Goal: Information Seeking & Learning: Learn about a topic

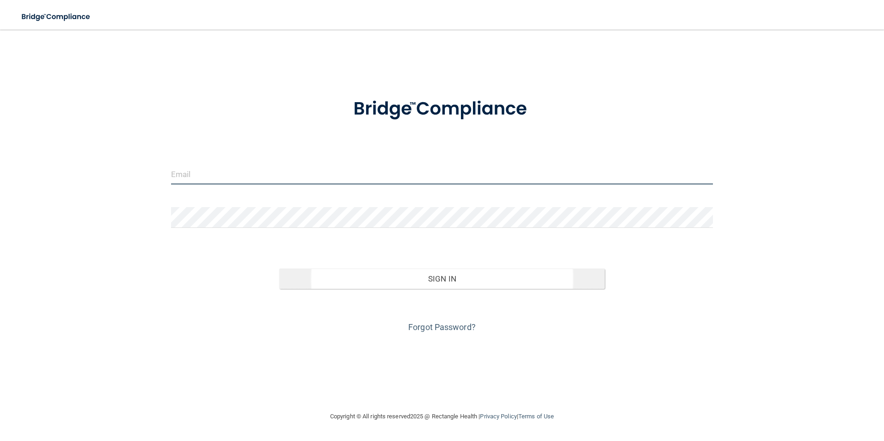
type input "[EMAIL_ADDRESS][DOMAIN_NAME]"
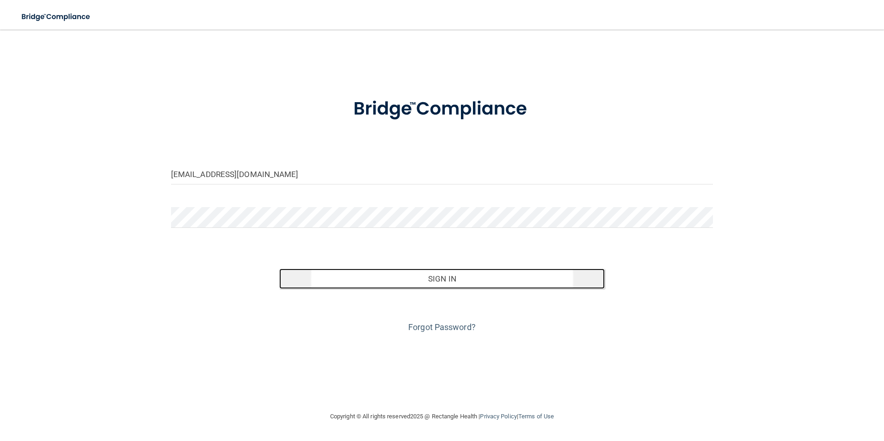
click at [465, 282] on button "Sign In" at bounding box center [442, 279] width 326 height 20
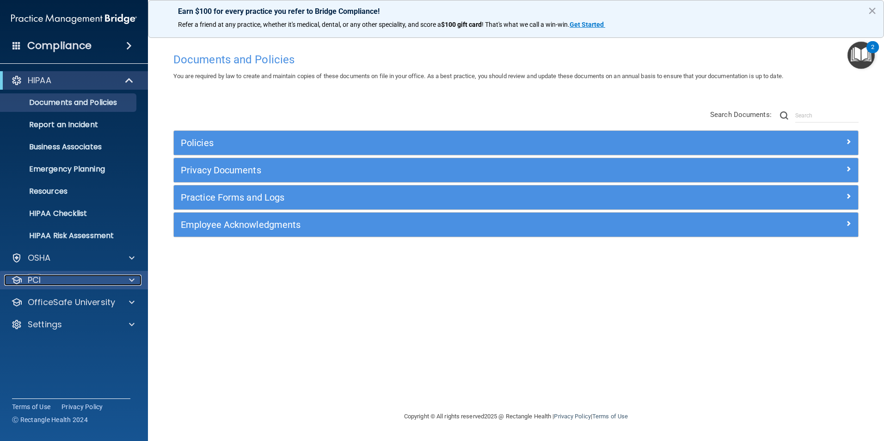
click at [106, 281] on div "PCI" at bounding box center [61, 280] width 115 height 11
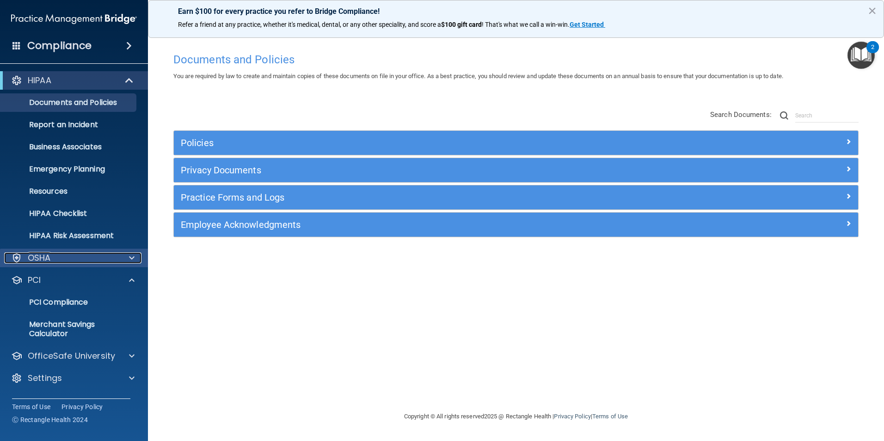
click at [102, 255] on div "OSHA" at bounding box center [61, 258] width 115 height 11
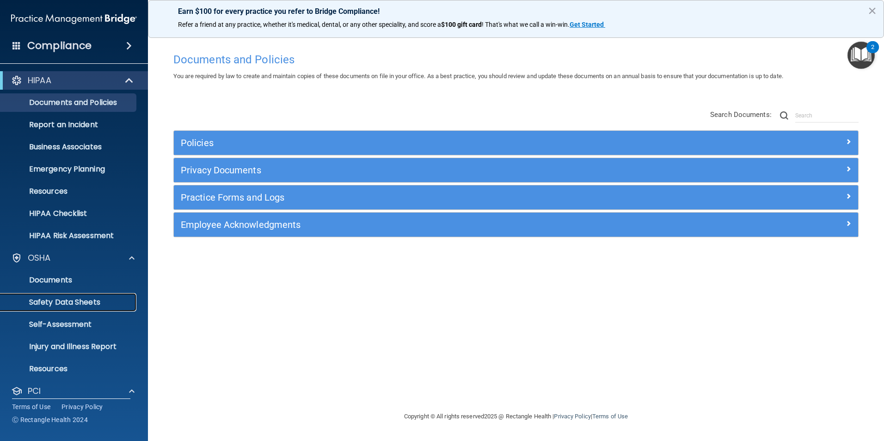
click at [113, 302] on p "Safety Data Sheets" at bounding box center [69, 302] width 126 height 9
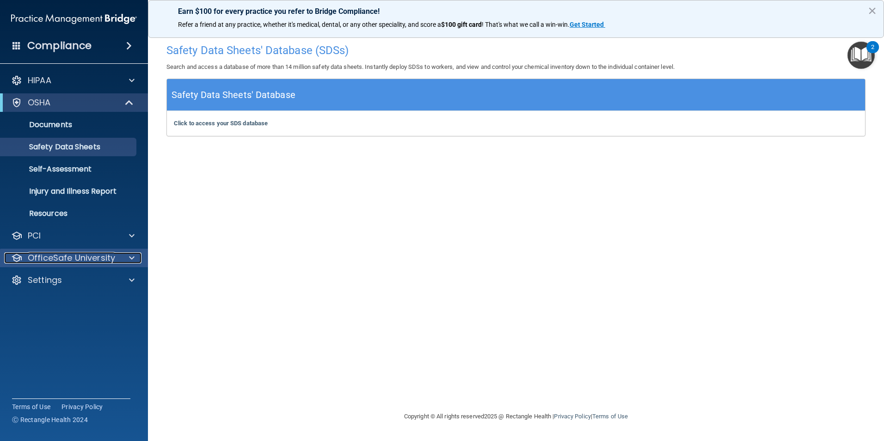
click at [124, 255] on div at bounding box center [130, 258] width 23 height 11
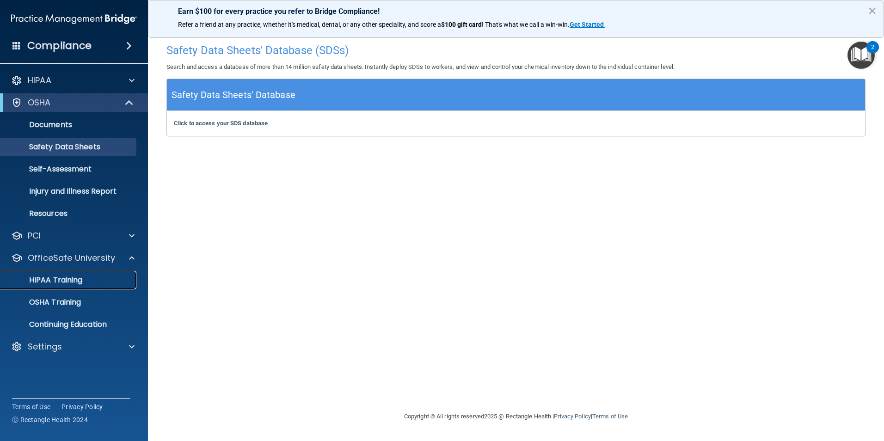
click at [102, 284] on div "HIPAA Training" at bounding box center [69, 280] width 126 height 9
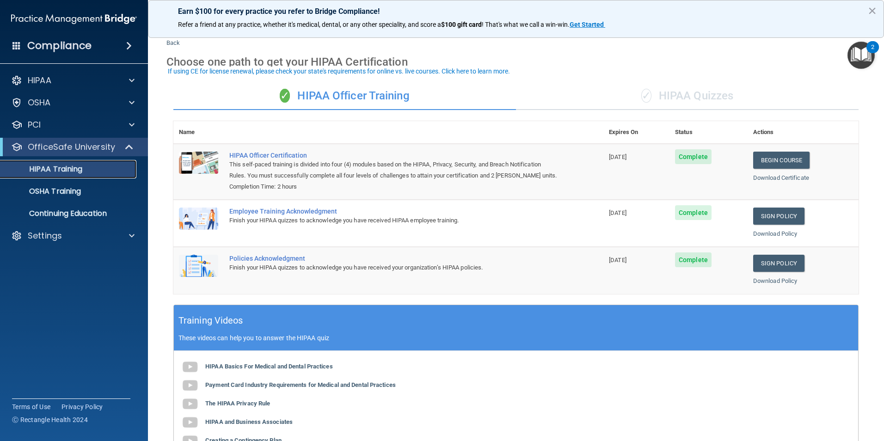
scroll to position [23, 0]
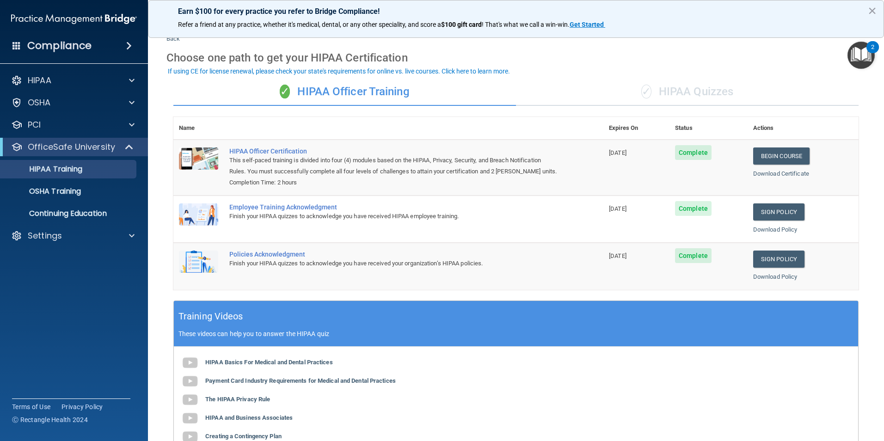
click at [667, 93] on div "✓ HIPAA Quizzes" at bounding box center [687, 92] width 343 height 28
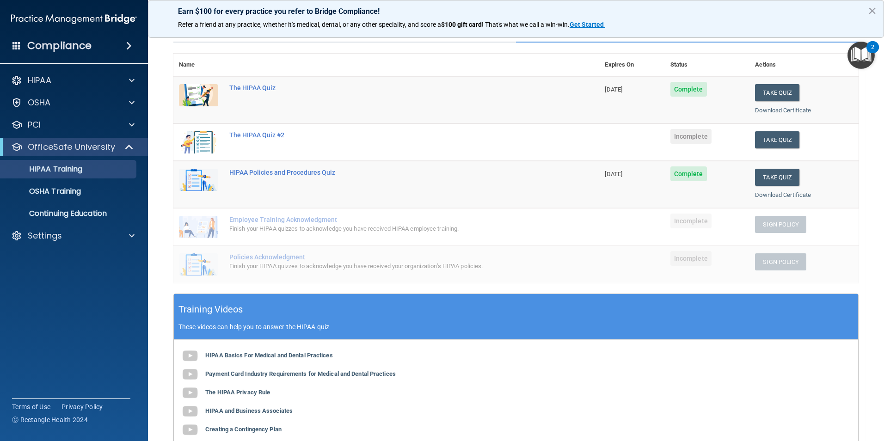
scroll to position [76, 0]
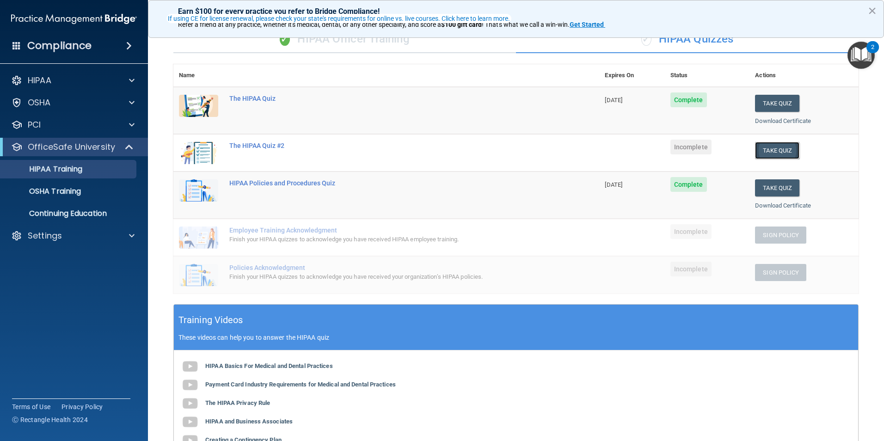
click at [780, 154] on button "Take Quiz" at bounding box center [777, 150] width 44 height 17
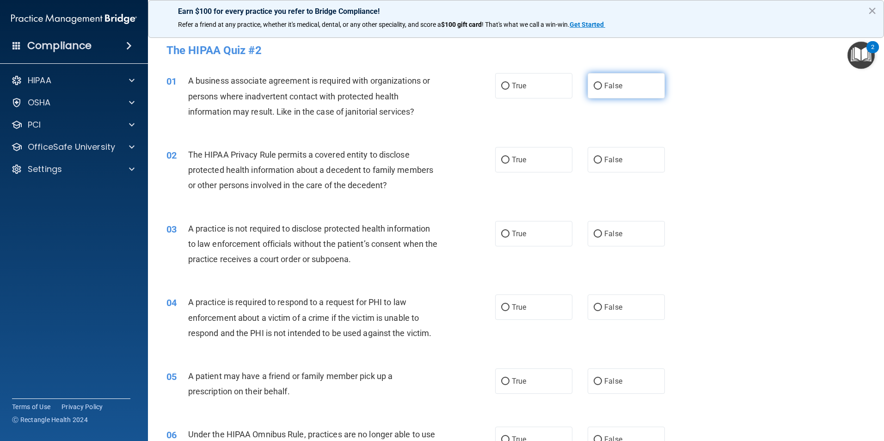
click at [595, 87] on input "False" at bounding box center [598, 86] width 8 height 7
radio input "true"
click at [502, 161] on input "True" at bounding box center [505, 160] width 8 height 7
radio input "true"
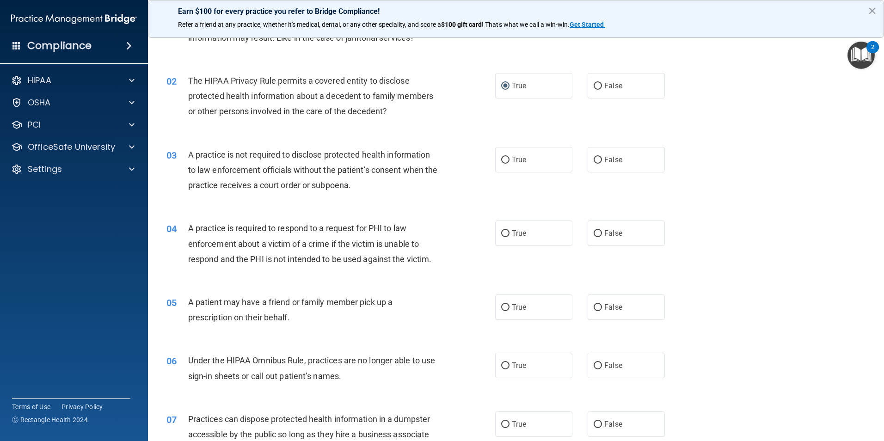
scroll to position [81, 0]
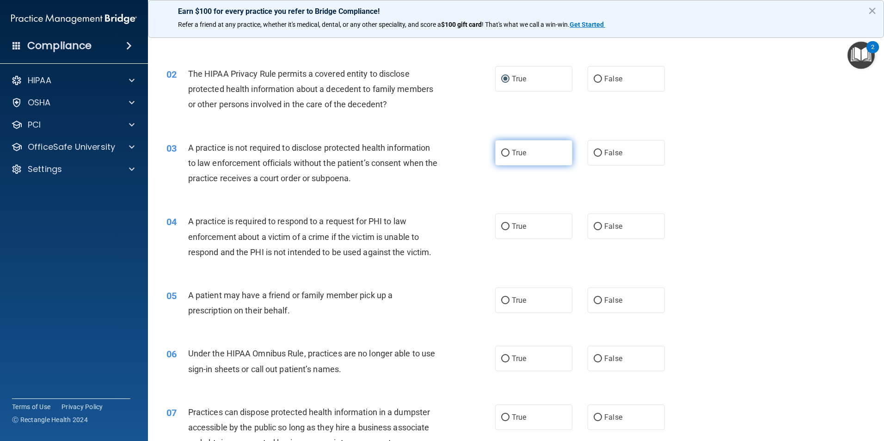
click at [502, 154] on input "True" at bounding box center [505, 153] width 8 height 7
radio input "true"
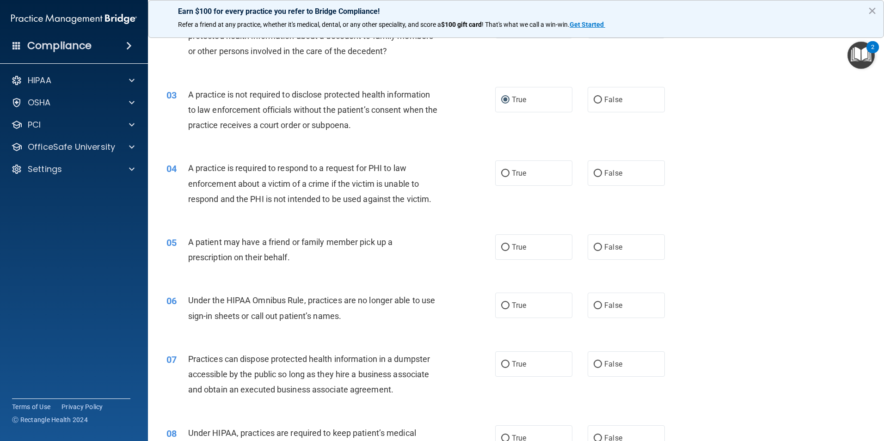
scroll to position [173, 0]
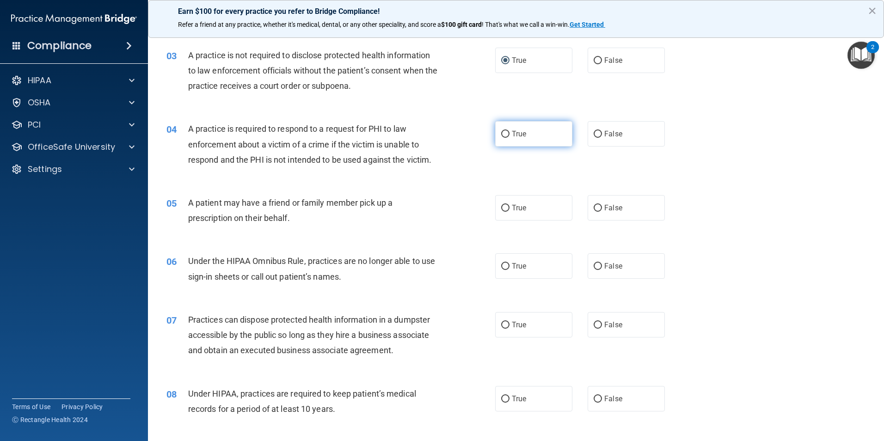
click at [502, 135] on input "True" at bounding box center [505, 134] width 8 height 7
radio input "true"
click at [595, 209] on input "False" at bounding box center [598, 208] width 8 height 7
radio input "true"
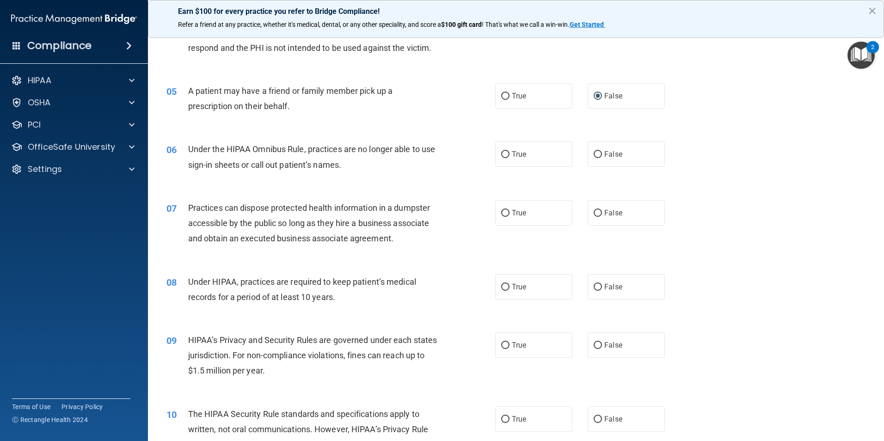
scroll to position [289, 0]
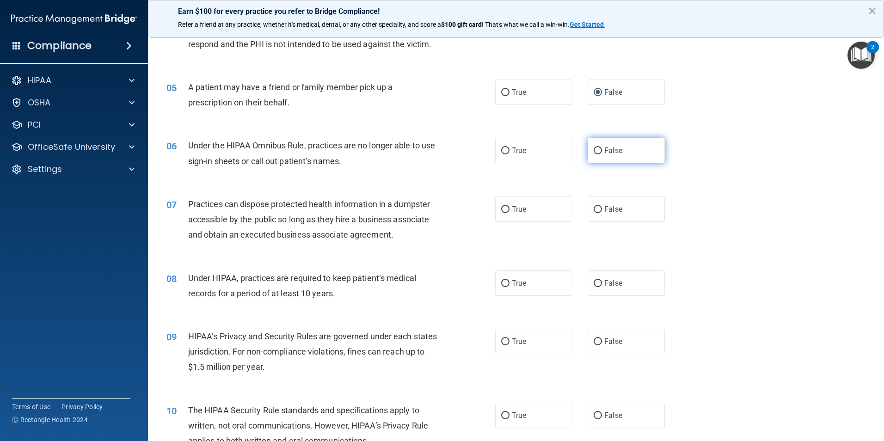
click at [594, 151] on input "False" at bounding box center [598, 151] width 8 height 7
radio input "true"
click at [502, 148] on input "True" at bounding box center [505, 151] width 8 height 7
radio input "true"
radio input "false"
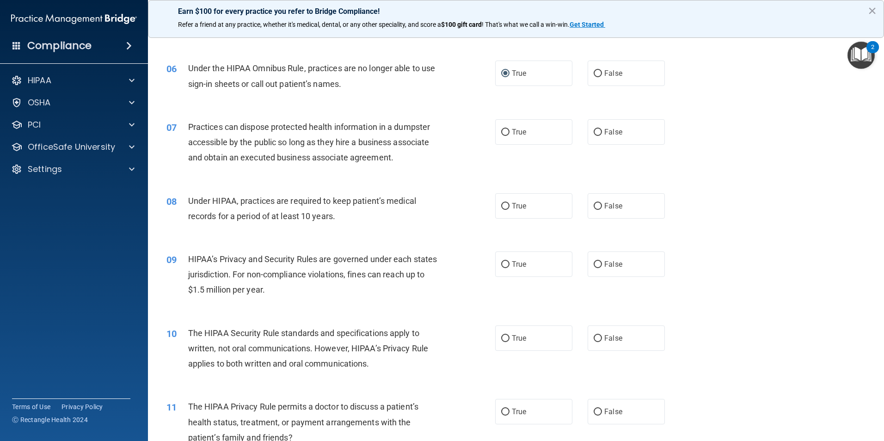
scroll to position [370, 0]
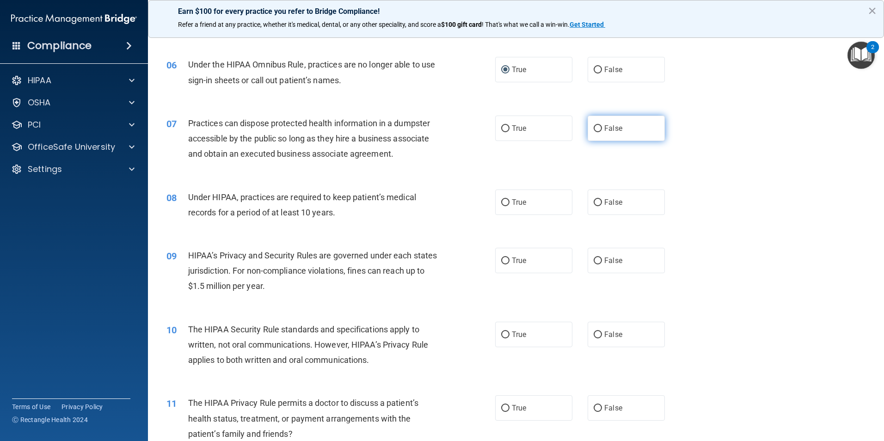
click at [594, 130] on input "False" at bounding box center [598, 128] width 8 height 7
radio input "true"
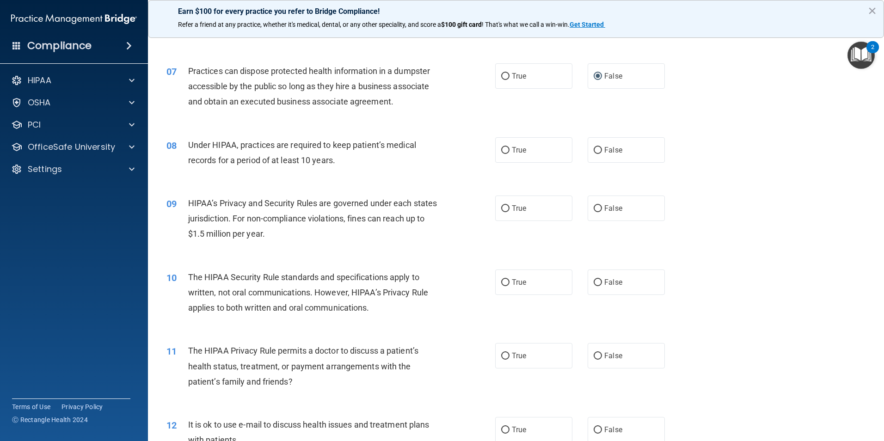
scroll to position [439, 0]
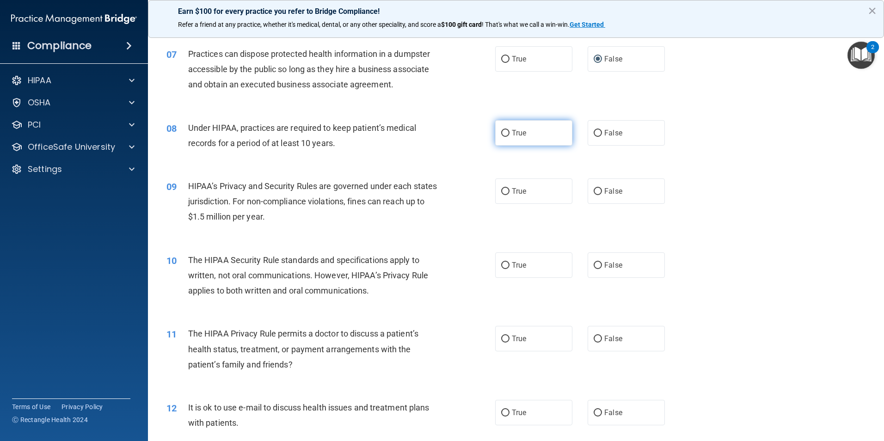
click at [504, 135] on input "True" at bounding box center [505, 133] width 8 height 7
radio input "true"
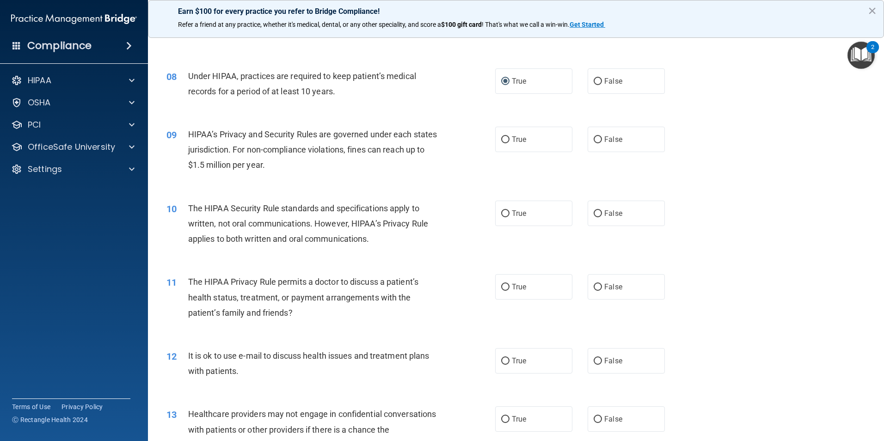
scroll to position [509, 0]
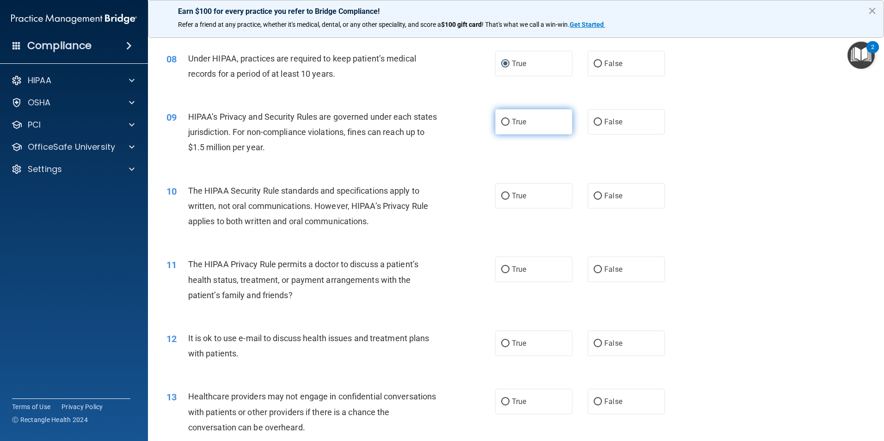
click at [501, 122] on input "True" at bounding box center [505, 122] width 8 height 7
radio input "true"
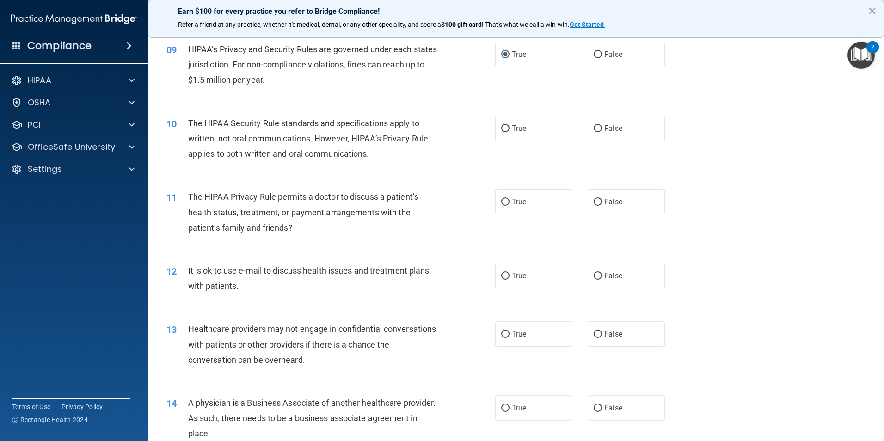
scroll to position [613, 0]
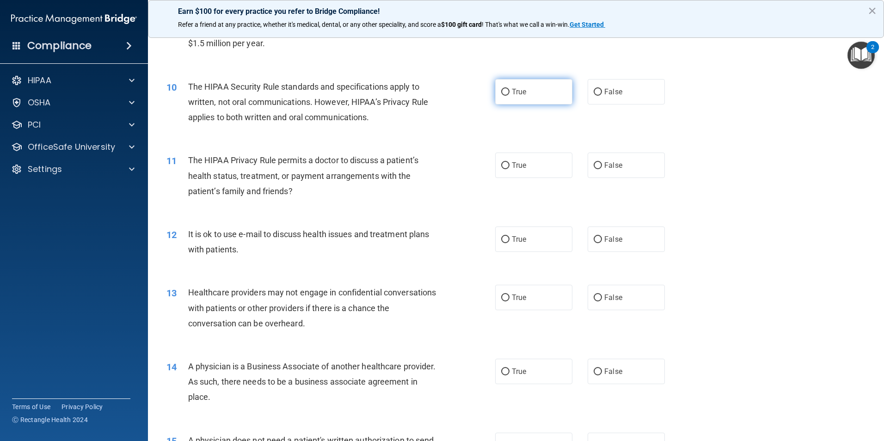
click at [502, 89] on input "True" at bounding box center [505, 92] width 8 height 7
radio input "true"
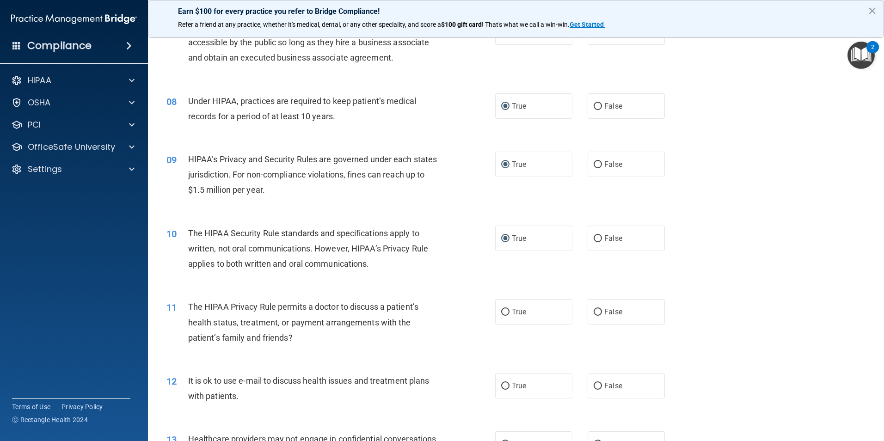
scroll to position [567, 0]
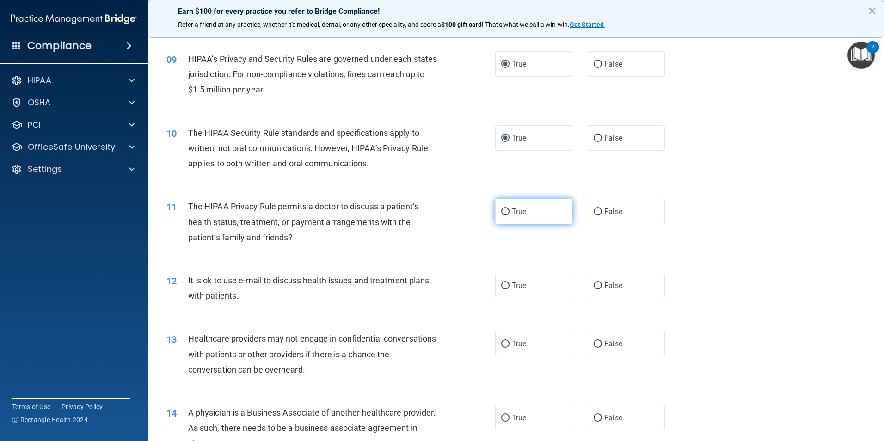
click at [502, 210] on input "True" at bounding box center [505, 212] width 8 height 7
radio input "true"
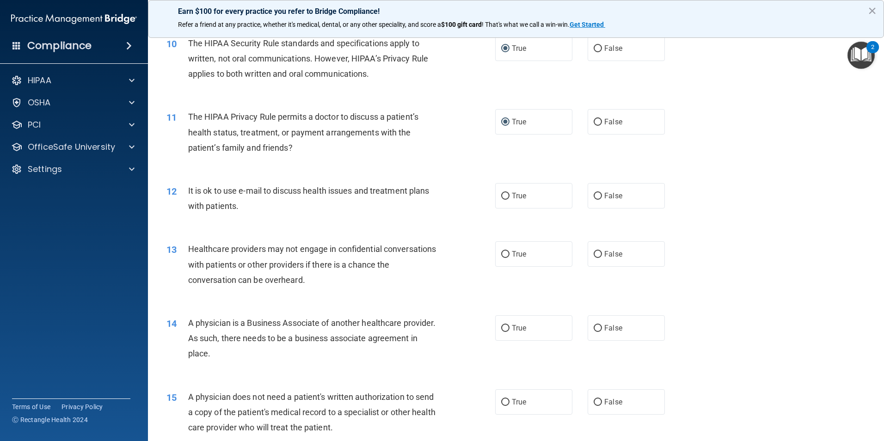
scroll to position [659, 0]
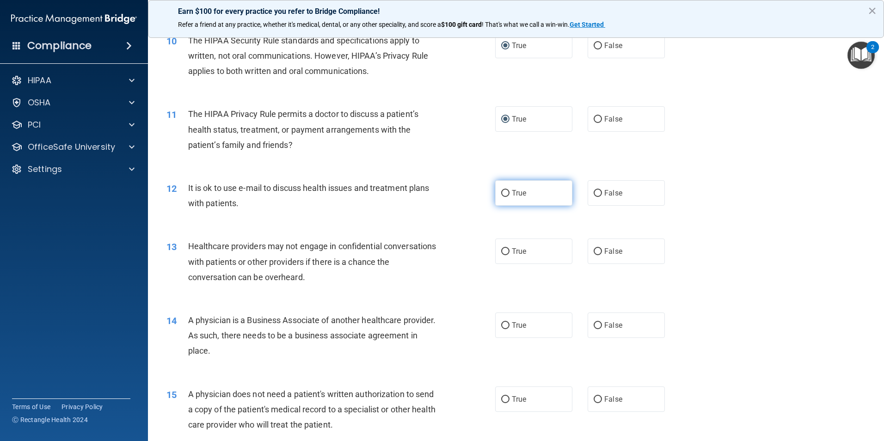
click at [503, 192] on input "True" at bounding box center [505, 193] width 8 height 7
radio input "true"
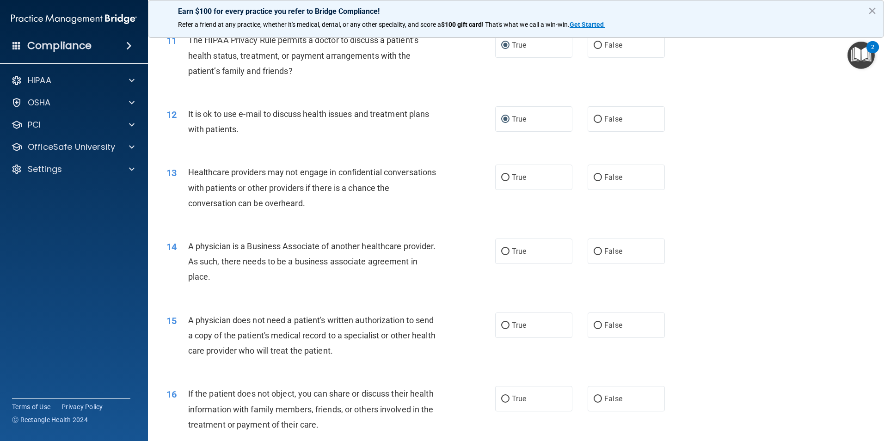
scroll to position [740, 0]
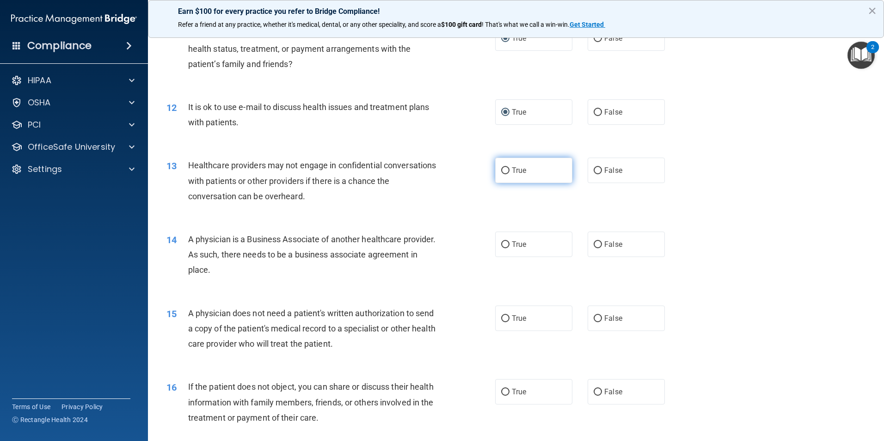
click at [502, 164] on label "True" at bounding box center [533, 170] width 77 height 25
click at [502, 167] on input "True" at bounding box center [505, 170] width 8 height 7
radio input "true"
click at [502, 171] on input "True" at bounding box center [505, 170] width 8 height 7
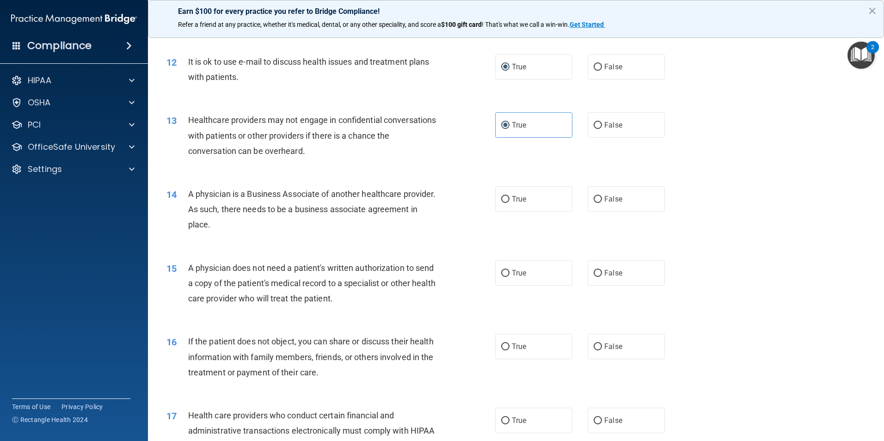
scroll to position [809, 0]
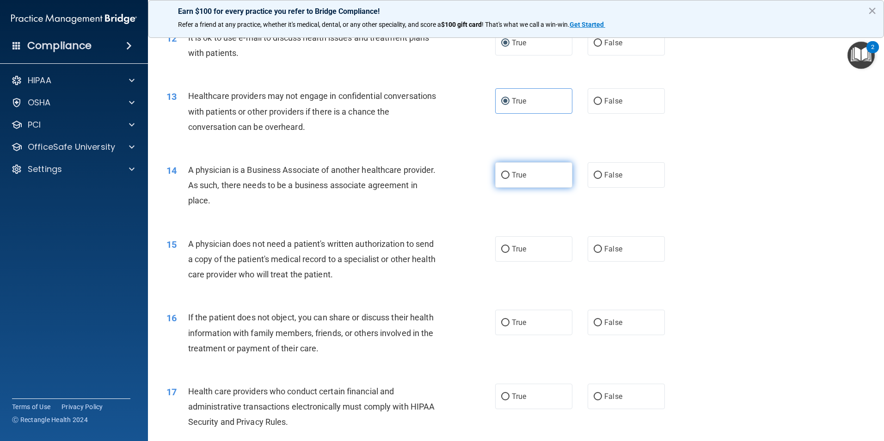
click at [502, 177] on input "True" at bounding box center [505, 175] width 8 height 7
radio input "true"
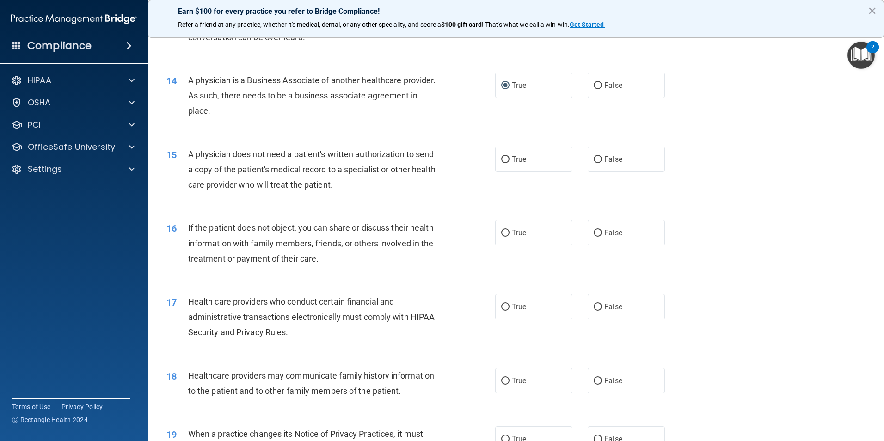
scroll to position [902, 0]
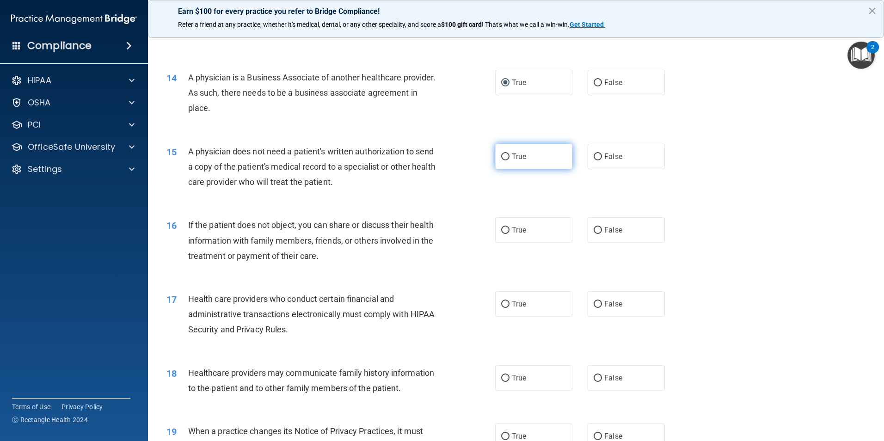
click at [501, 158] on input "True" at bounding box center [505, 157] width 8 height 7
radio input "true"
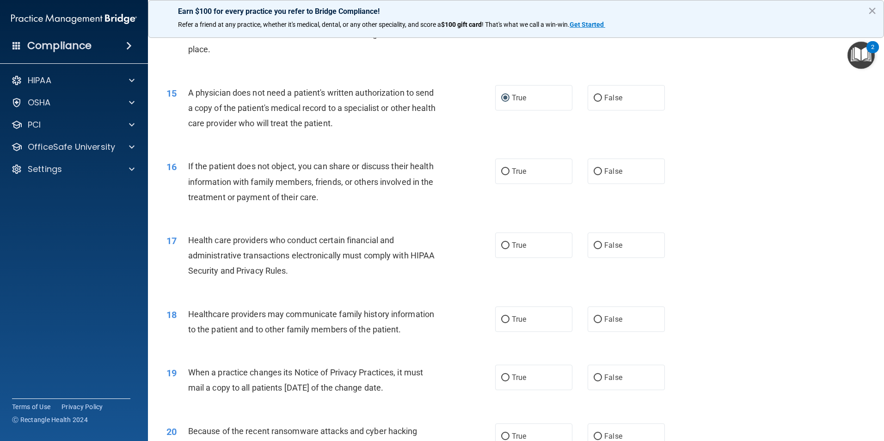
scroll to position [971, 0]
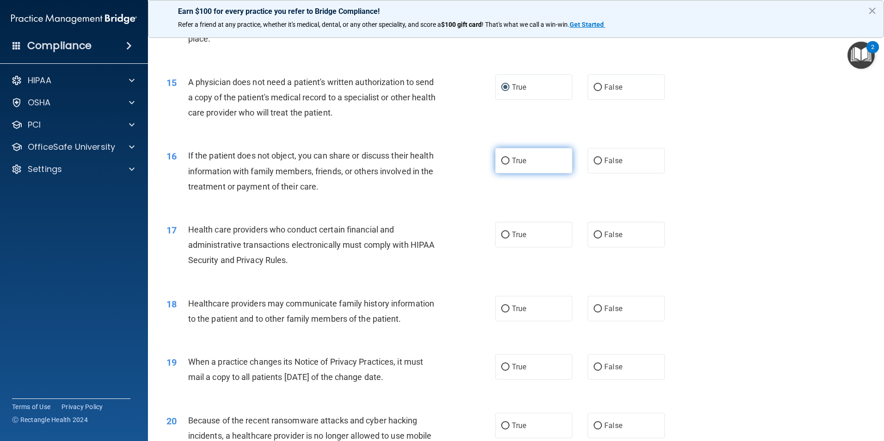
click at [503, 161] on input "True" at bounding box center [505, 161] width 8 height 7
radio input "true"
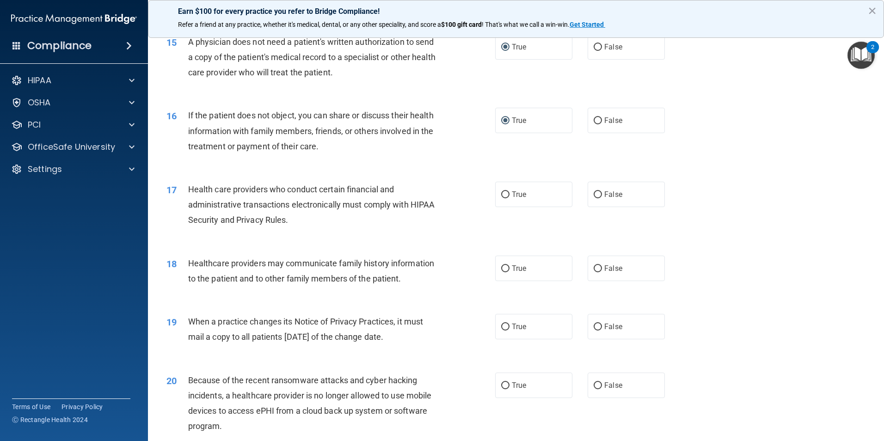
scroll to position [1029, 0]
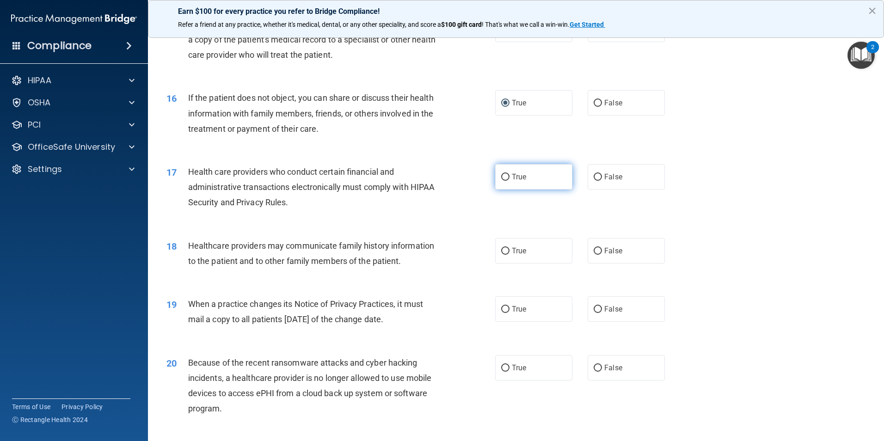
click at [502, 175] on input "True" at bounding box center [505, 177] width 8 height 7
radio input "true"
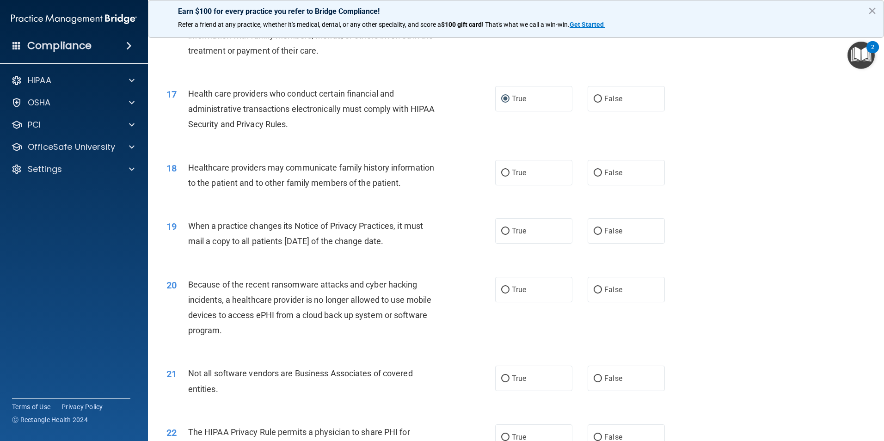
scroll to position [1110, 0]
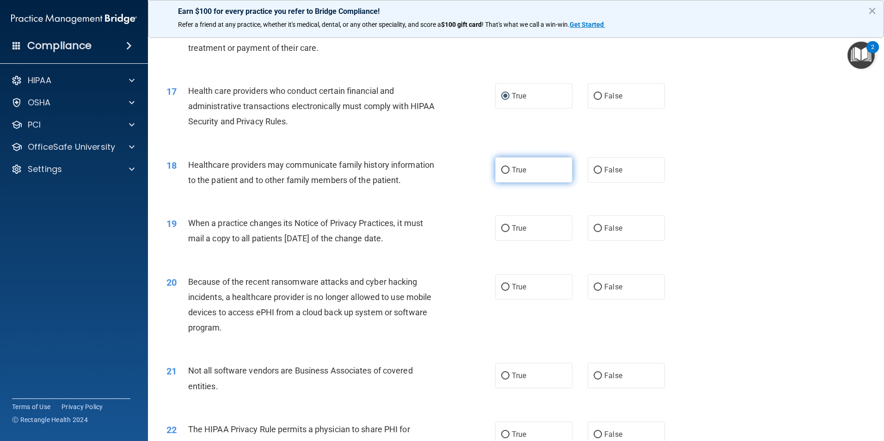
click at [501, 167] on input "True" at bounding box center [505, 170] width 8 height 7
radio input "true"
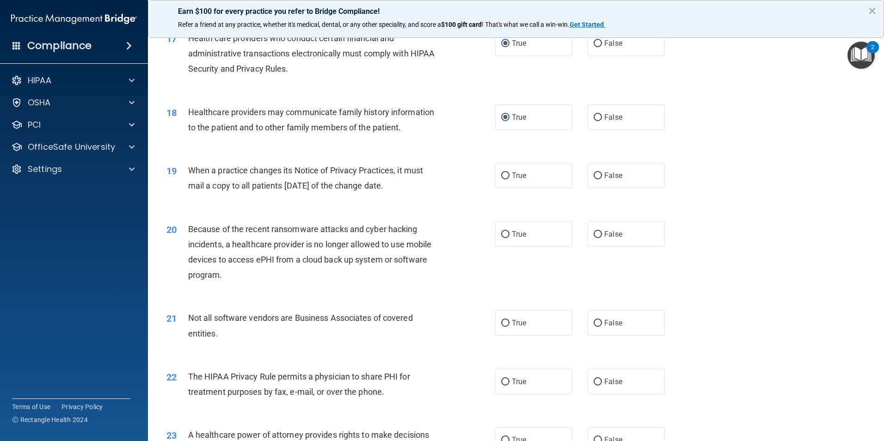
scroll to position [1168, 0]
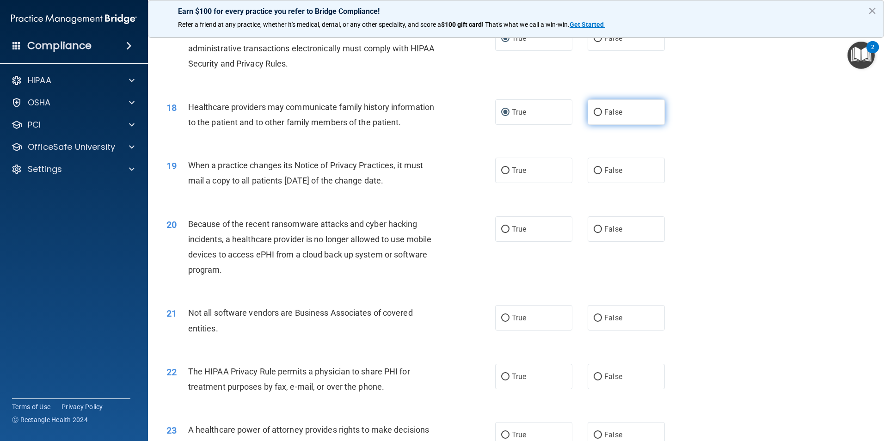
click at [598, 112] on input "False" at bounding box center [598, 112] width 8 height 7
radio input "true"
click at [506, 110] on input "True" at bounding box center [505, 112] width 8 height 7
radio input "true"
radio input "false"
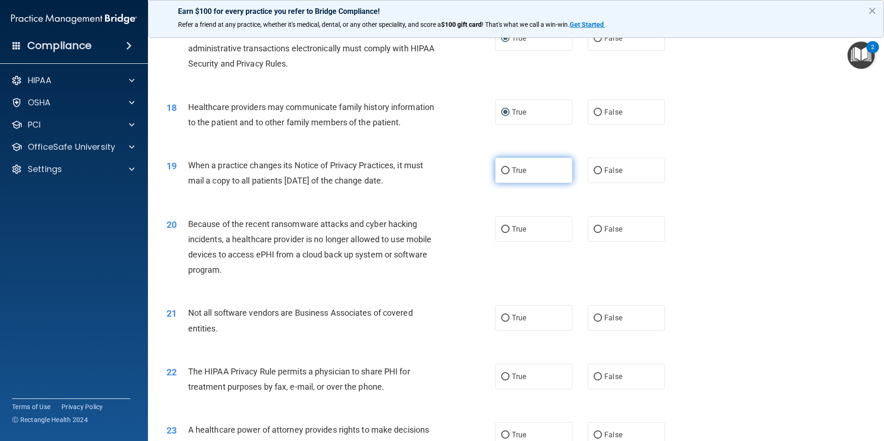
click at [504, 171] on input "True" at bounding box center [505, 170] width 8 height 7
radio input "true"
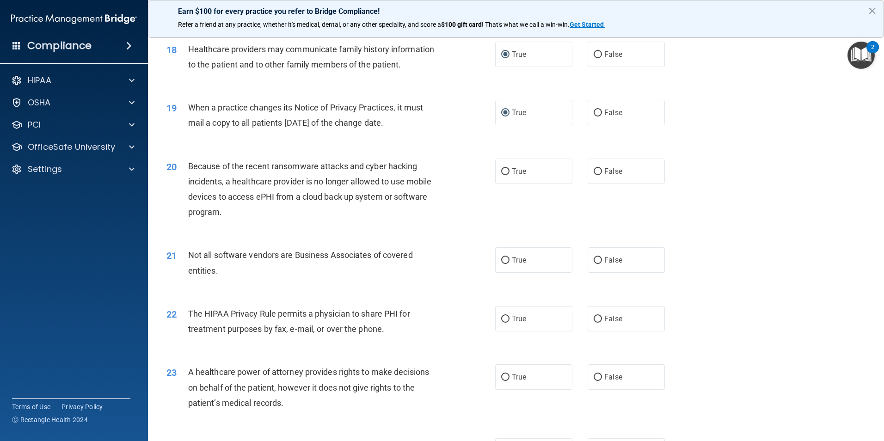
scroll to position [1249, 0]
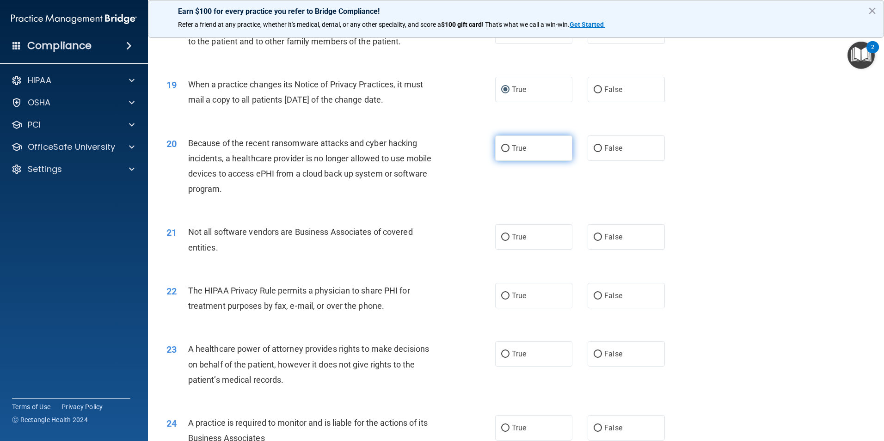
click at [503, 148] on input "True" at bounding box center [505, 148] width 8 height 7
radio input "true"
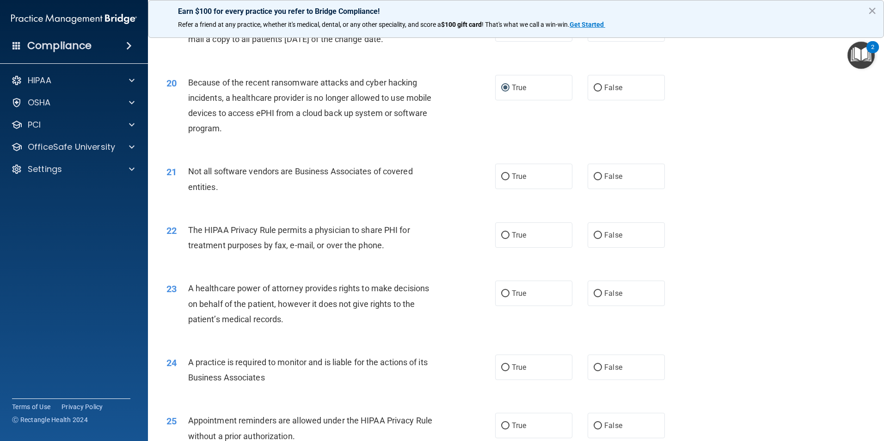
scroll to position [1341, 0]
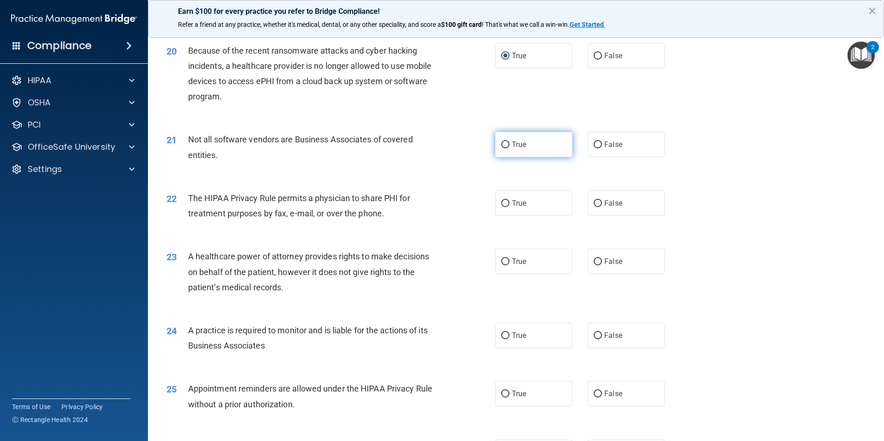
click at [501, 146] on input "True" at bounding box center [505, 145] width 8 height 7
radio input "true"
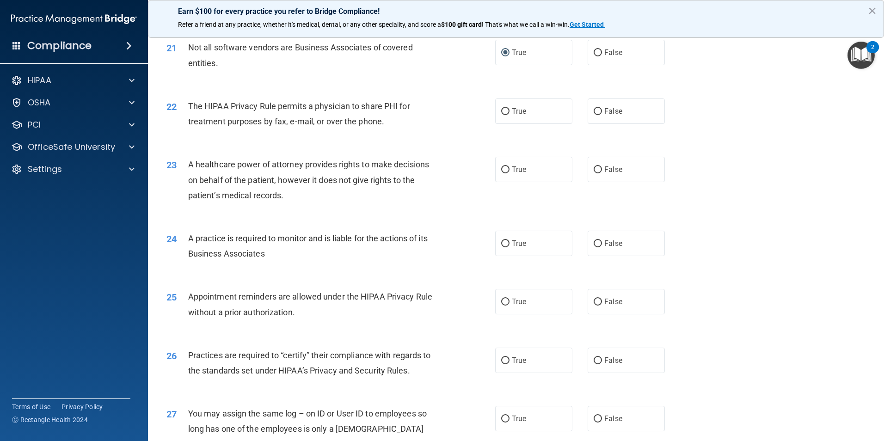
scroll to position [1434, 0]
click at [501, 114] on input "True" at bounding box center [505, 111] width 8 height 7
radio input "true"
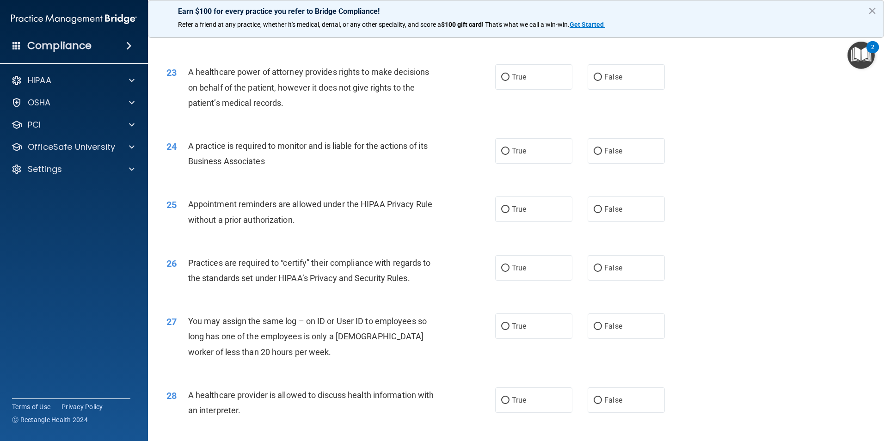
scroll to position [1526, 0]
click at [501, 78] on input "True" at bounding box center [505, 77] width 8 height 7
radio input "true"
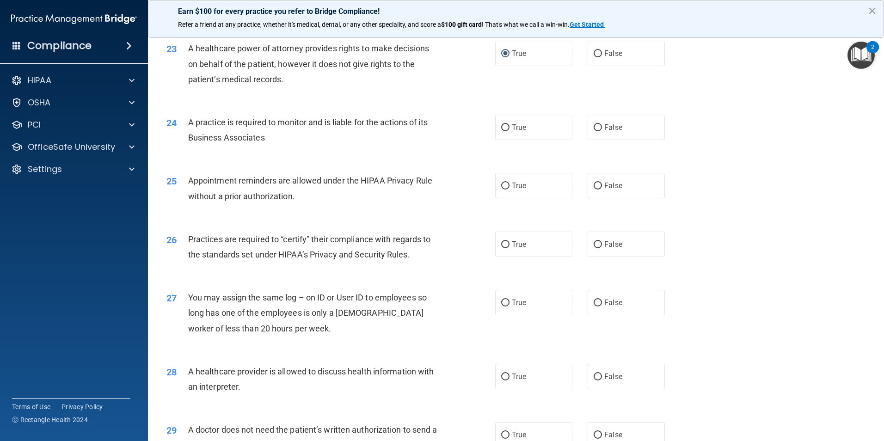
scroll to position [1538, 0]
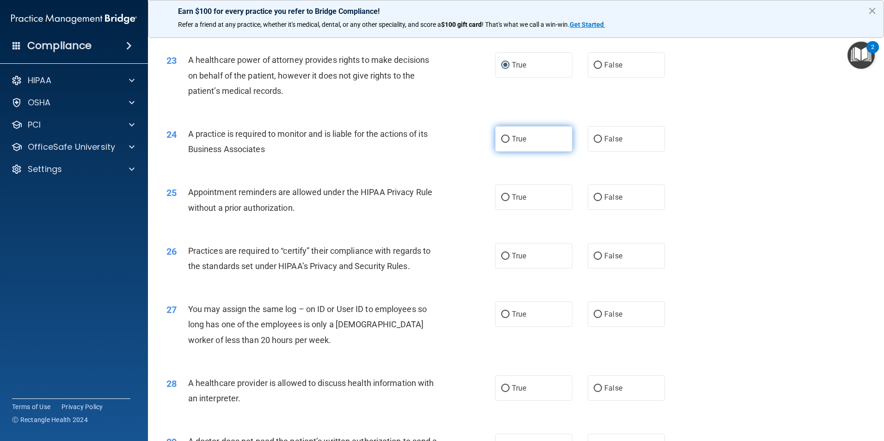
click at [501, 136] on input "True" at bounding box center [505, 139] width 8 height 7
radio input "true"
click at [501, 198] on input "True" at bounding box center [505, 197] width 8 height 7
radio input "true"
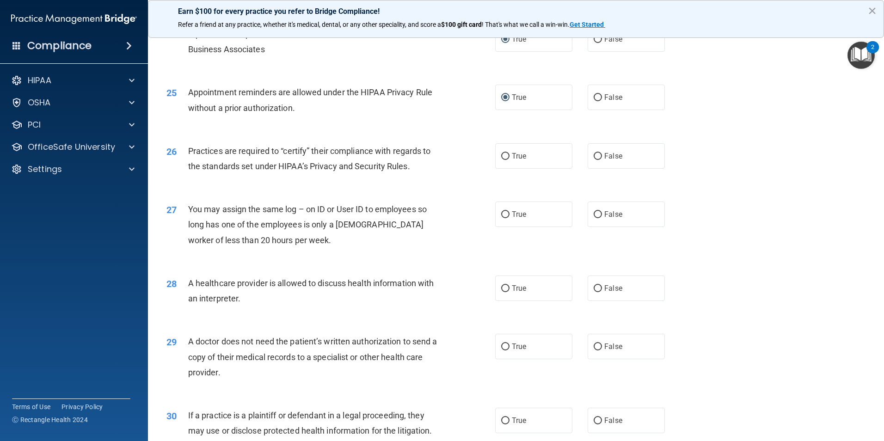
scroll to position [1688, 0]
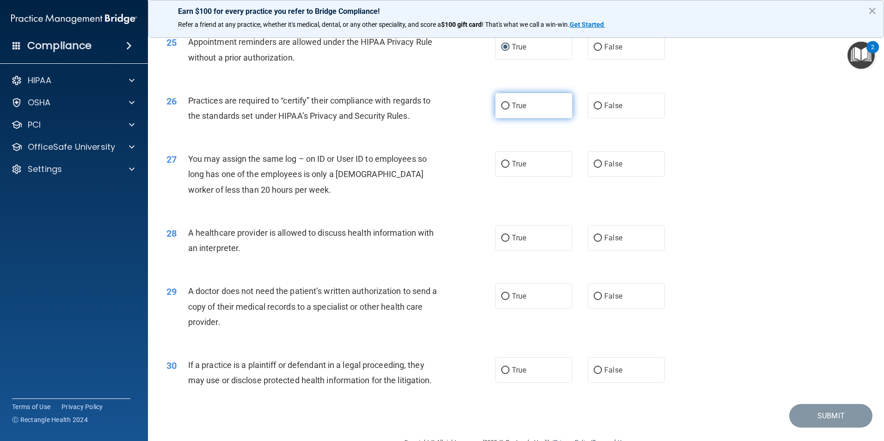
click at [503, 105] on input "True" at bounding box center [505, 106] width 8 height 7
radio input "true"
click at [504, 162] on input "True" at bounding box center [505, 164] width 8 height 7
radio input "true"
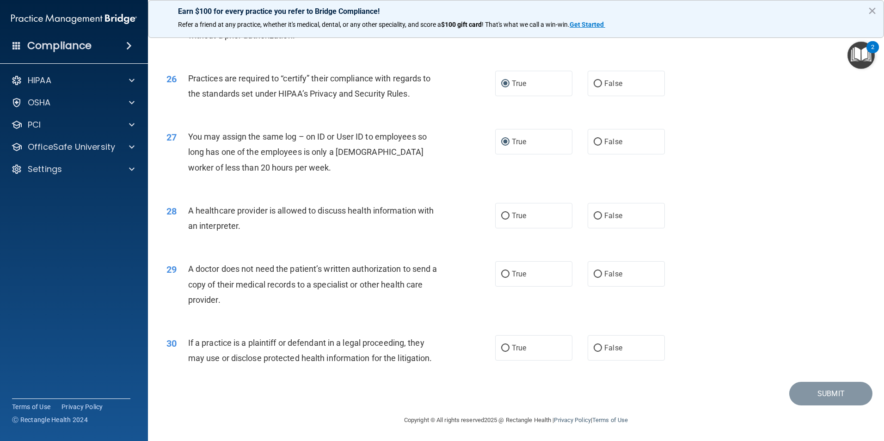
scroll to position [1712, 0]
click at [501, 211] on input "True" at bounding box center [505, 214] width 8 height 7
radio input "true"
click at [504, 274] on input "True" at bounding box center [505, 273] width 8 height 7
radio input "true"
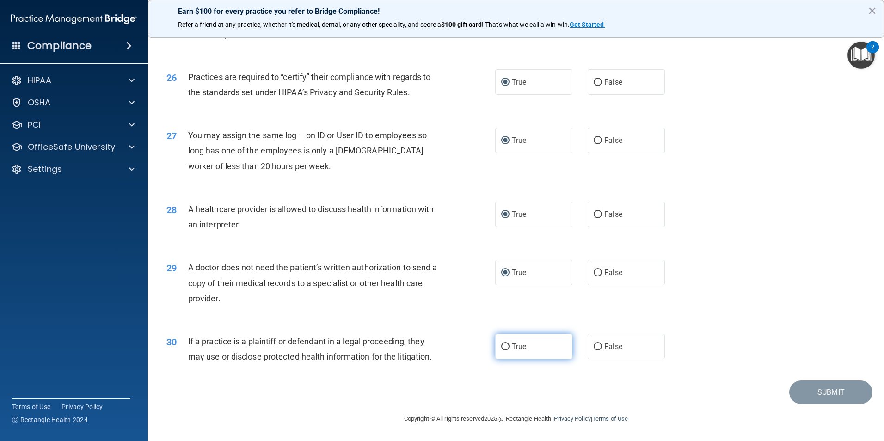
click at [503, 347] on input "True" at bounding box center [505, 347] width 8 height 7
radio input "true"
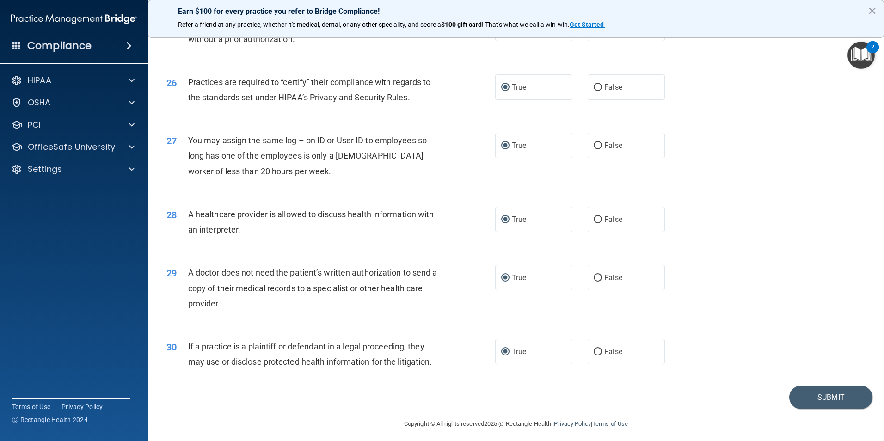
scroll to position [1711, 0]
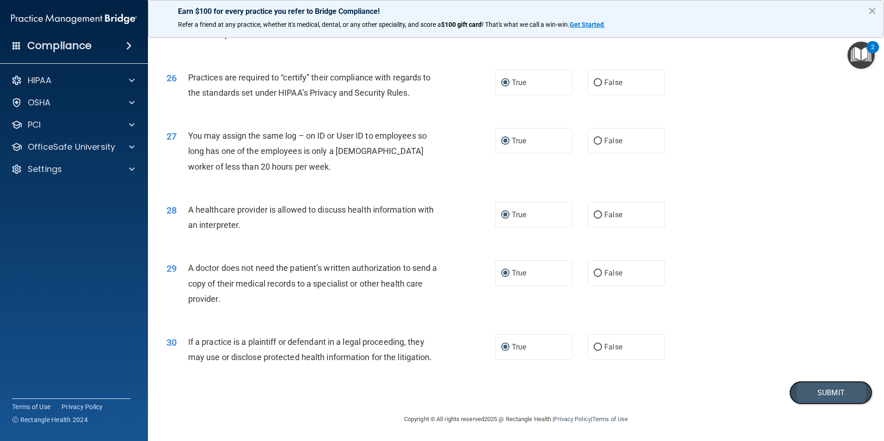
click at [820, 394] on button "Submit" at bounding box center [831, 393] width 83 height 24
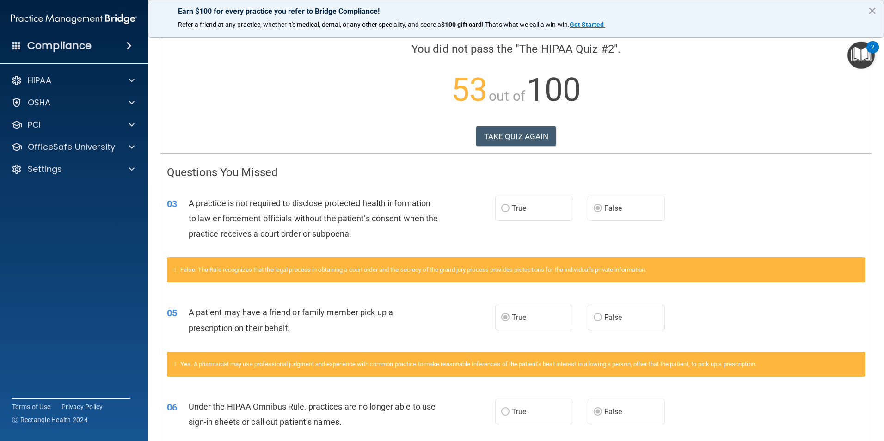
scroll to position [53, 0]
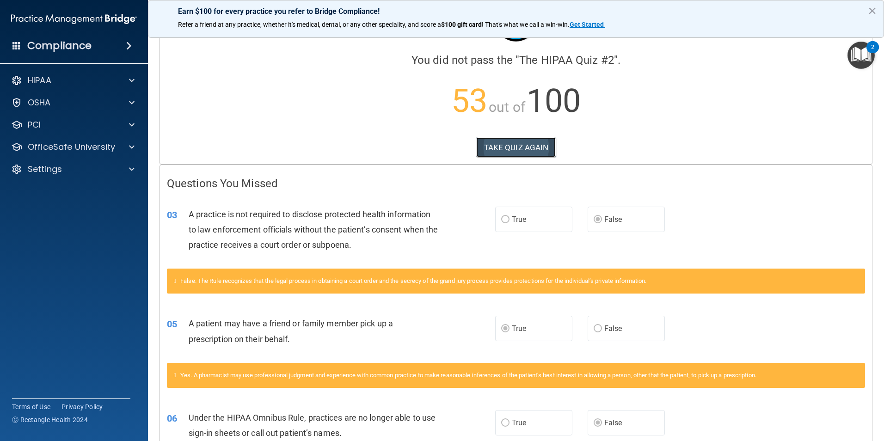
click at [513, 147] on button "TAKE QUIZ AGAIN" at bounding box center [516, 147] width 80 height 20
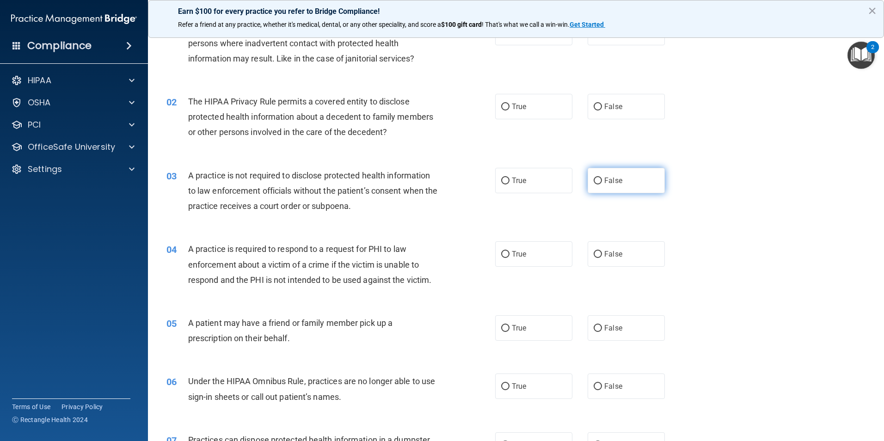
click at [594, 181] on input "False" at bounding box center [598, 181] width 8 height 7
radio input "true"
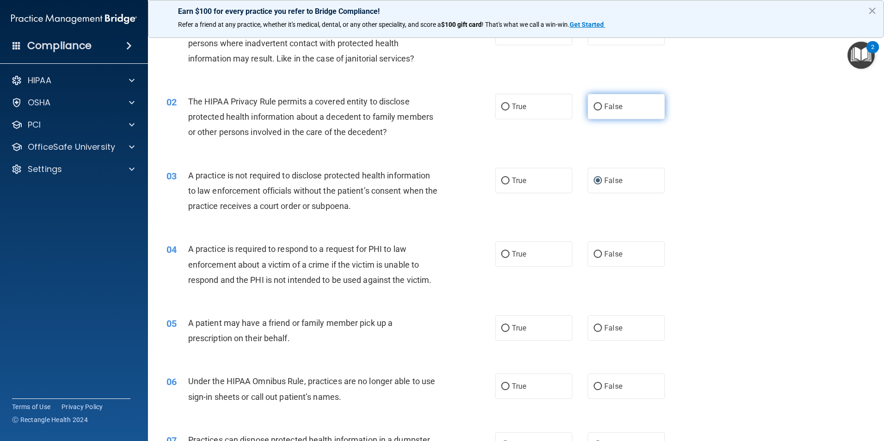
click at [594, 104] on input "False" at bounding box center [598, 107] width 8 height 7
radio input "true"
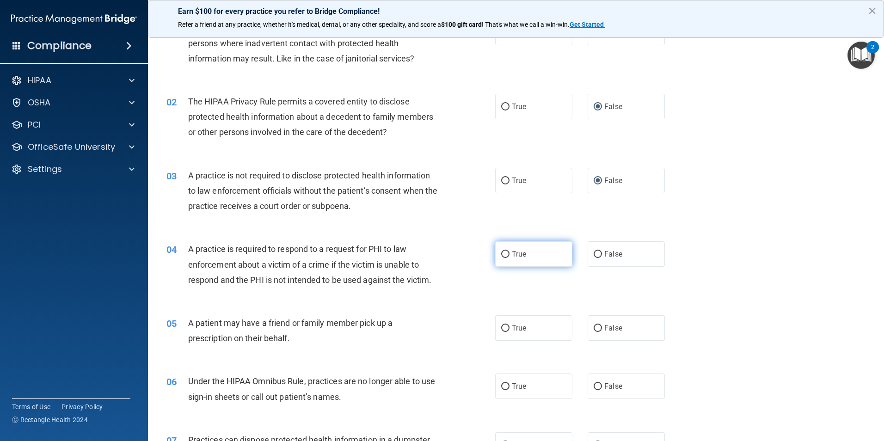
click at [504, 253] on input "True" at bounding box center [505, 254] width 8 height 7
radio input "true"
click at [504, 332] on input "True" at bounding box center [505, 328] width 8 height 7
radio input "true"
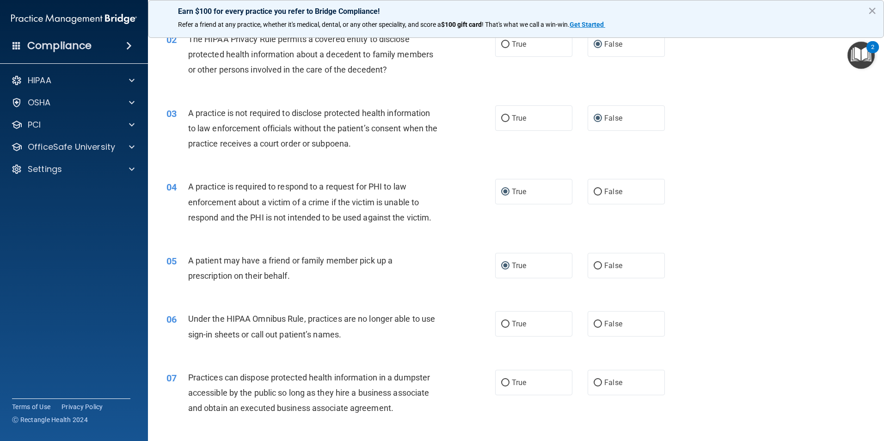
scroll to position [123, 0]
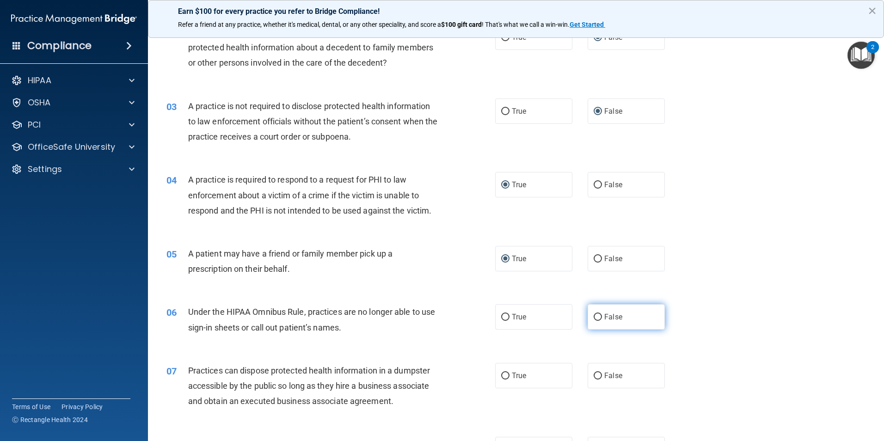
click at [594, 317] on input "False" at bounding box center [598, 317] width 8 height 7
radio input "true"
click at [594, 375] on input "False" at bounding box center [598, 376] width 8 height 7
radio input "true"
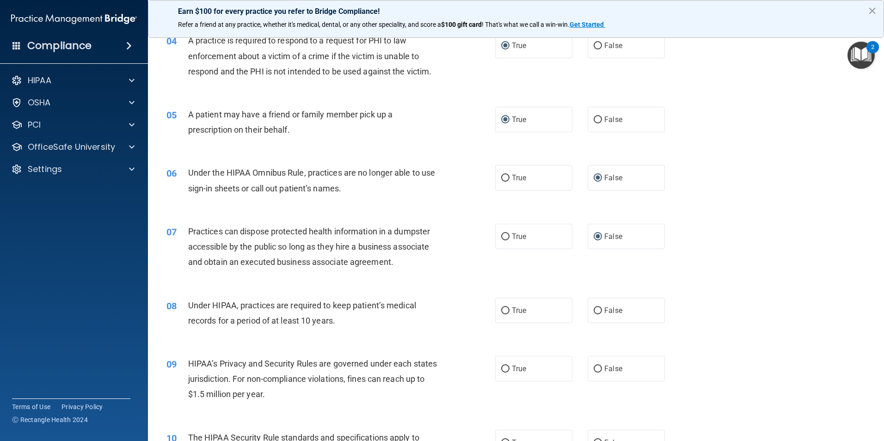
scroll to position [284, 0]
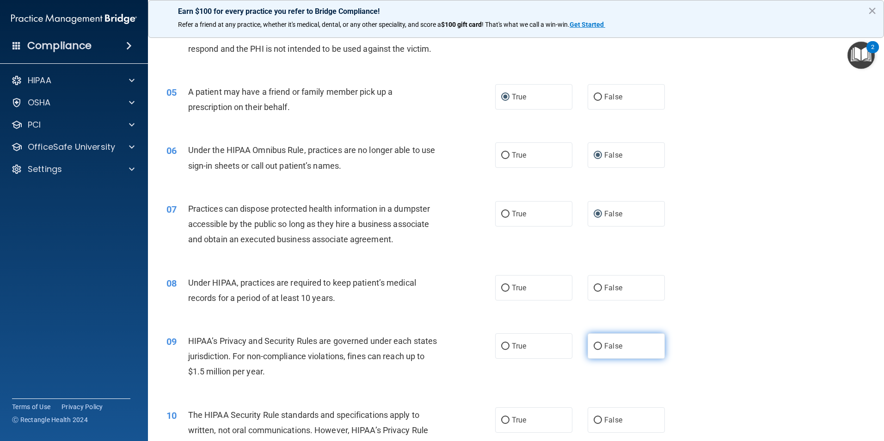
click at [594, 349] on input "False" at bounding box center [598, 346] width 8 height 7
radio input "true"
click at [594, 290] on input "False" at bounding box center [598, 288] width 8 height 7
radio input "true"
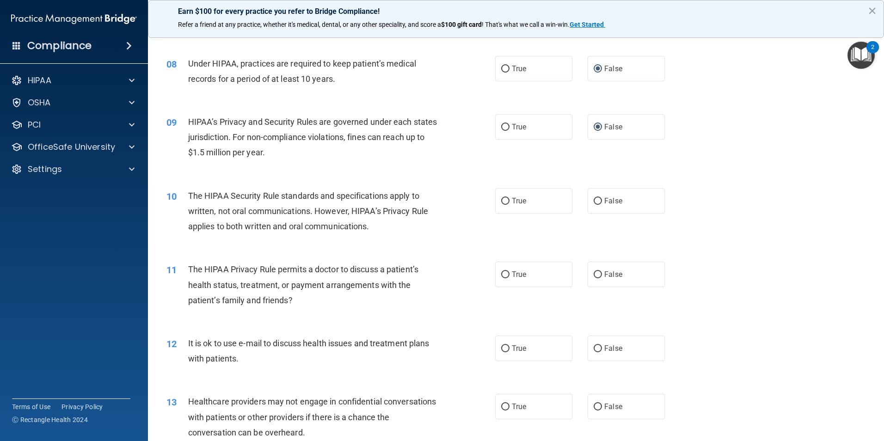
scroll to position [504, 0]
click at [505, 201] on input "True" at bounding box center [505, 201] width 8 height 7
radio input "true"
click at [501, 276] on input "True" at bounding box center [505, 274] width 8 height 7
radio input "true"
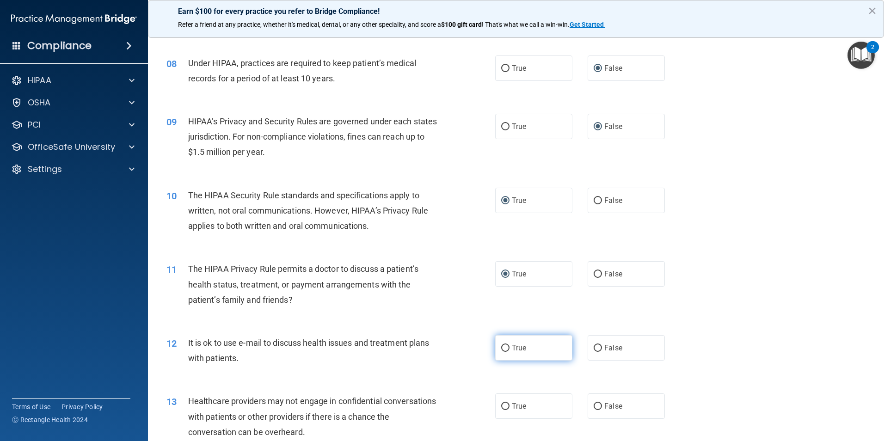
click at [501, 350] on input "True" at bounding box center [505, 348] width 8 height 7
radio input "true"
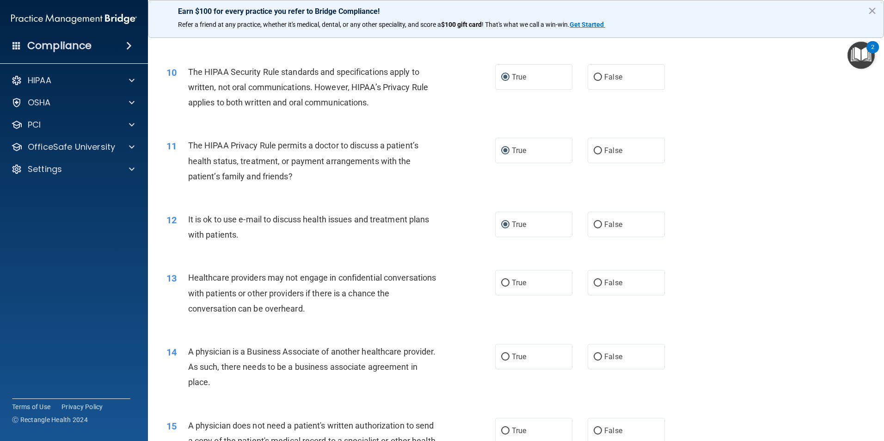
scroll to position [631, 0]
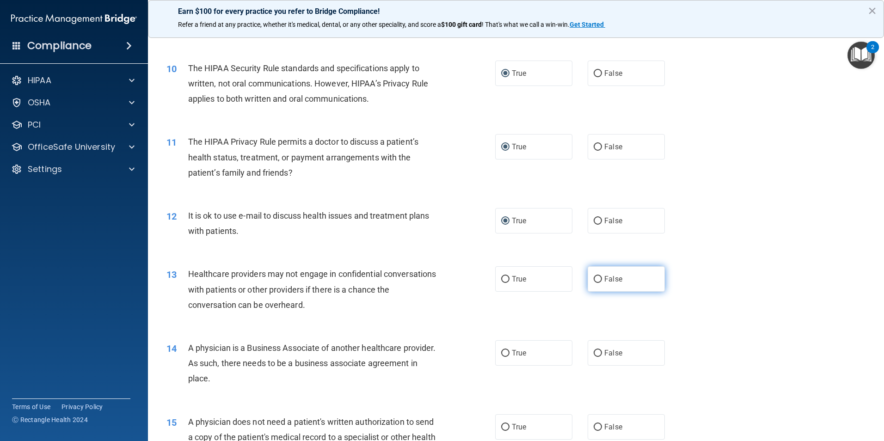
click at [594, 280] on input "False" at bounding box center [598, 279] width 8 height 7
radio input "true"
click at [594, 353] on input "False" at bounding box center [598, 353] width 8 height 7
radio input "true"
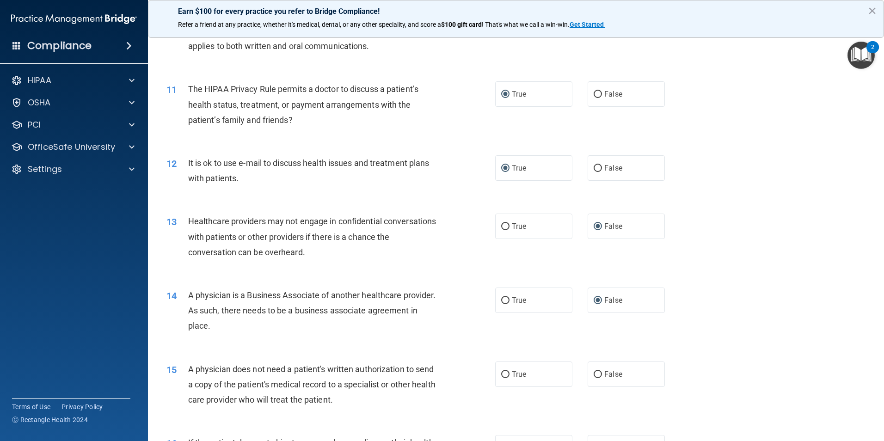
scroll to position [689, 0]
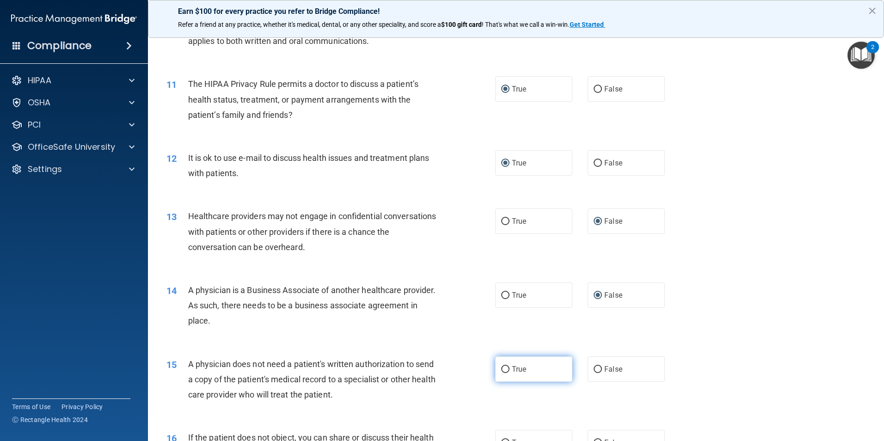
click at [502, 368] on input "True" at bounding box center [505, 369] width 8 height 7
radio input "true"
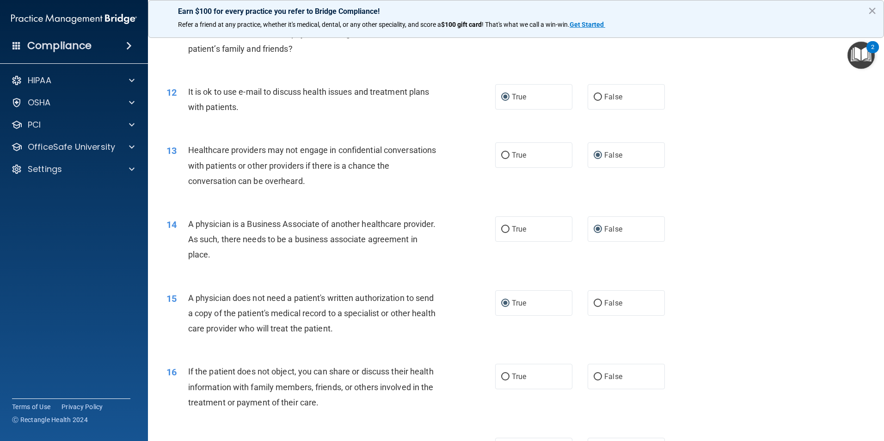
scroll to position [759, 0]
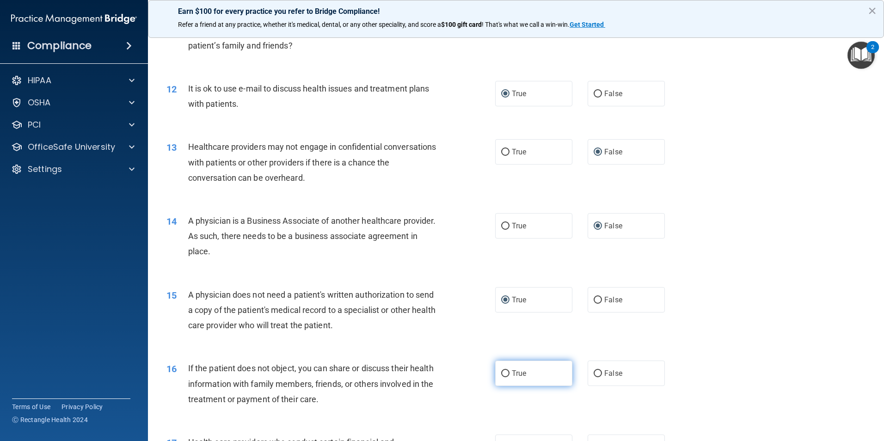
click at [501, 373] on input "True" at bounding box center [505, 373] width 8 height 7
radio input "true"
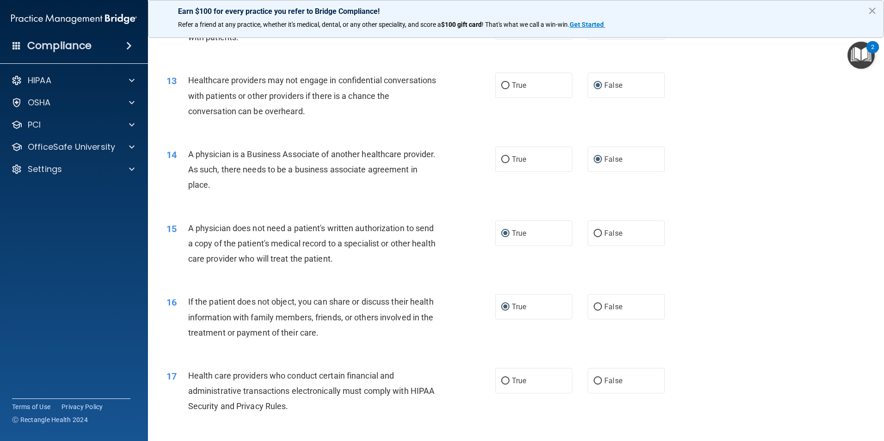
scroll to position [828, 0]
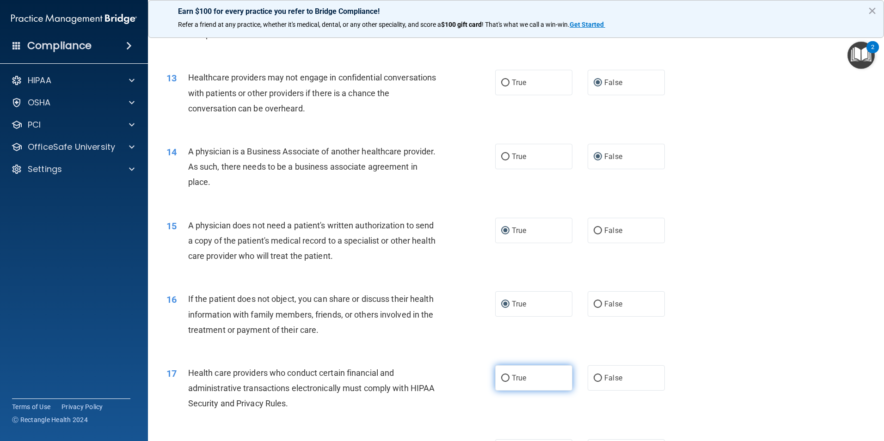
click at [503, 379] on input "True" at bounding box center [505, 378] width 8 height 7
radio input "true"
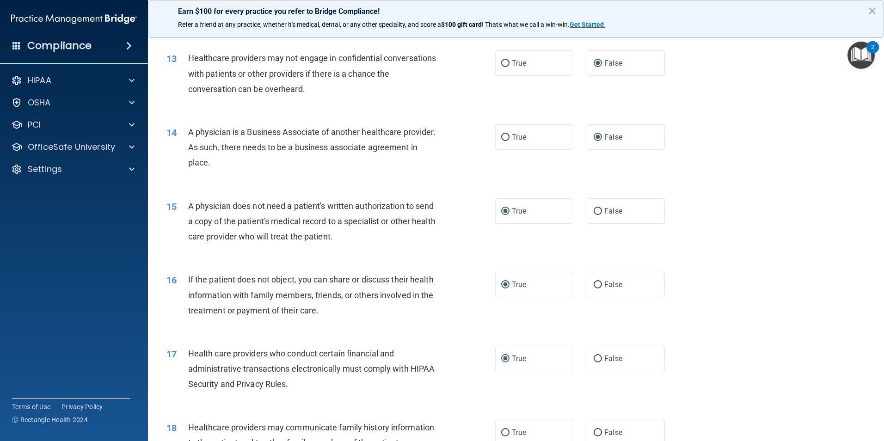
scroll to position [932, 0]
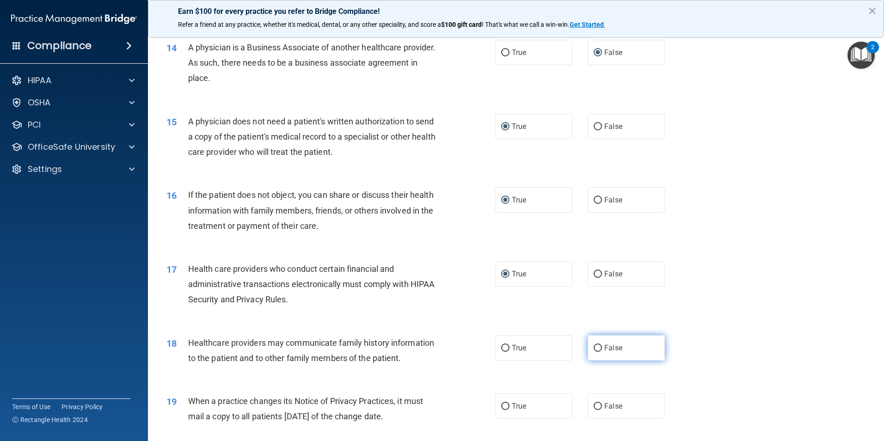
click at [594, 348] on input "False" at bounding box center [598, 348] width 8 height 7
radio input "true"
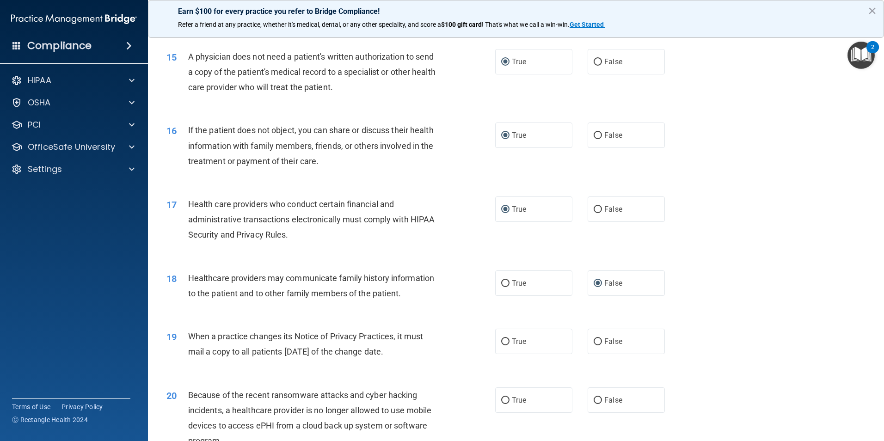
scroll to position [1025, 0]
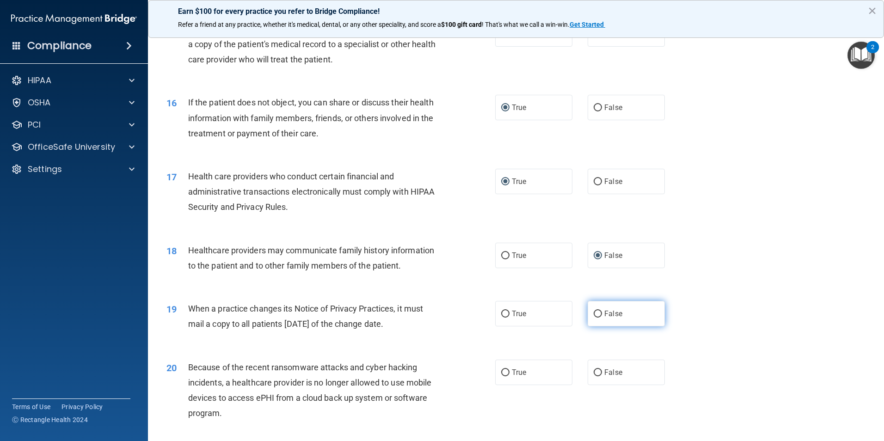
click at [594, 315] on input "False" at bounding box center [598, 314] width 8 height 7
radio input "true"
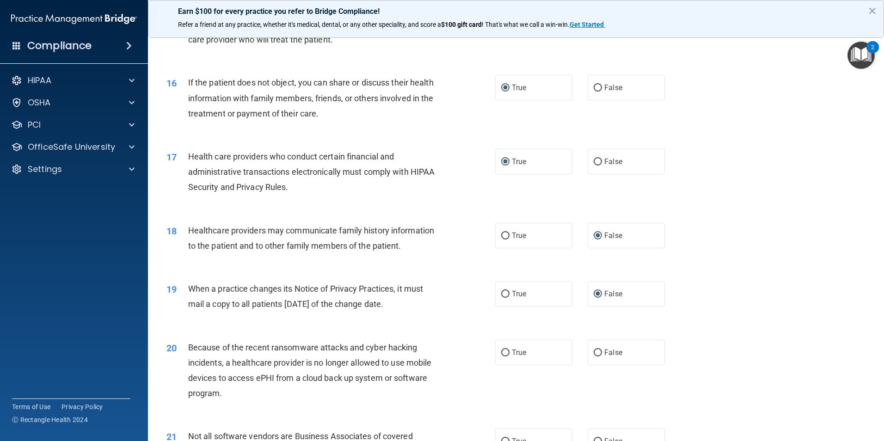
scroll to position [1105, 0]
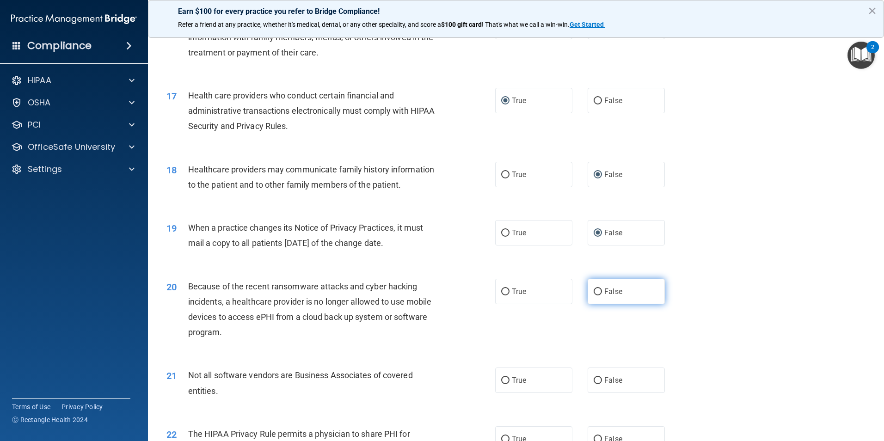
click at [594, 293] on input "False" at bounding box center [598, 292] width 8 height 7
radio input "true"
click at [501, 378] on input "True" at bounding box center [505, 380] width 8 height 7
radio input "true"
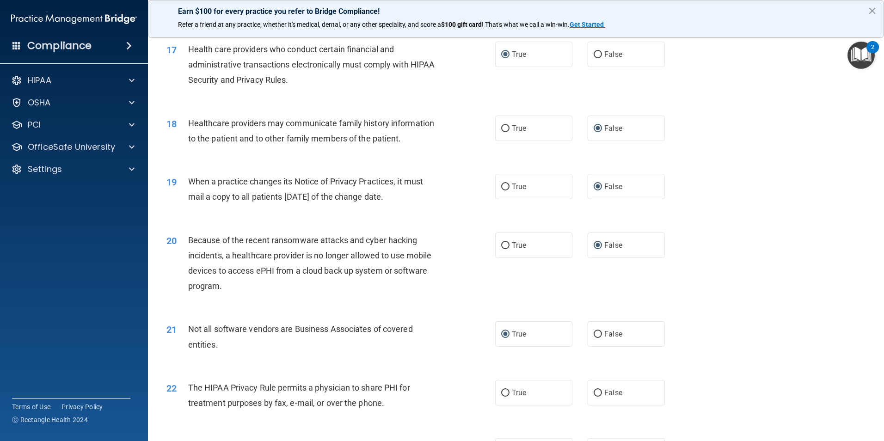
scroll to position [1210, 0]
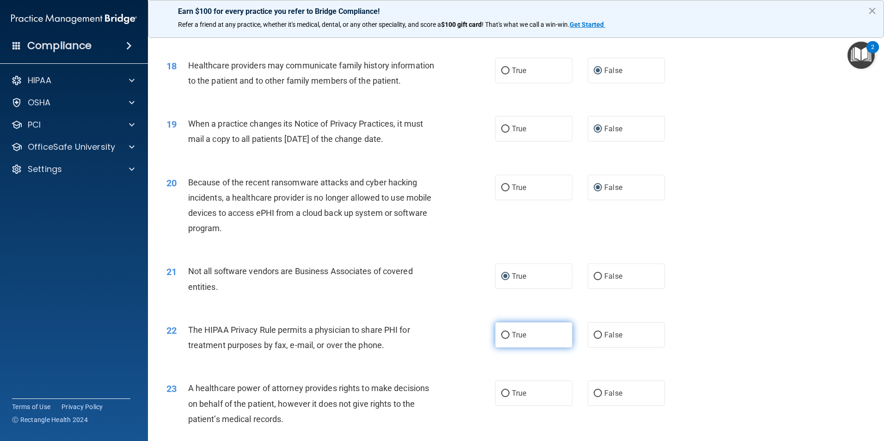
click at [502, 336] on input "True" at bounding box center [505, 335] width 8 height 7
radio input "true"
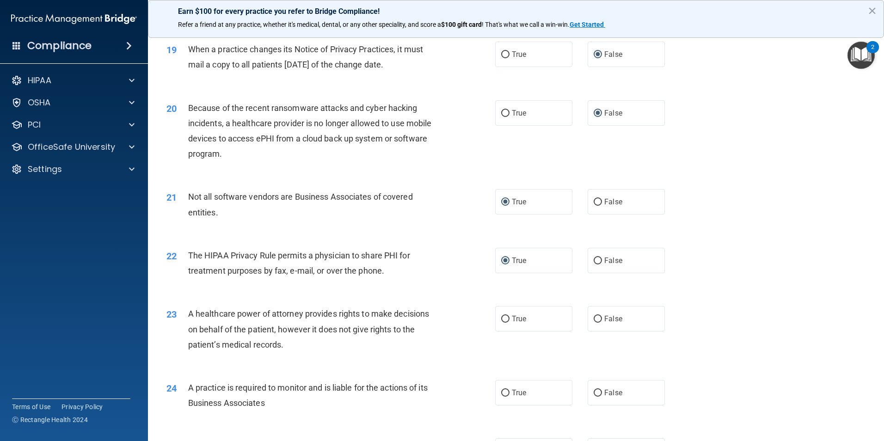
scroll to position [1290, 0]
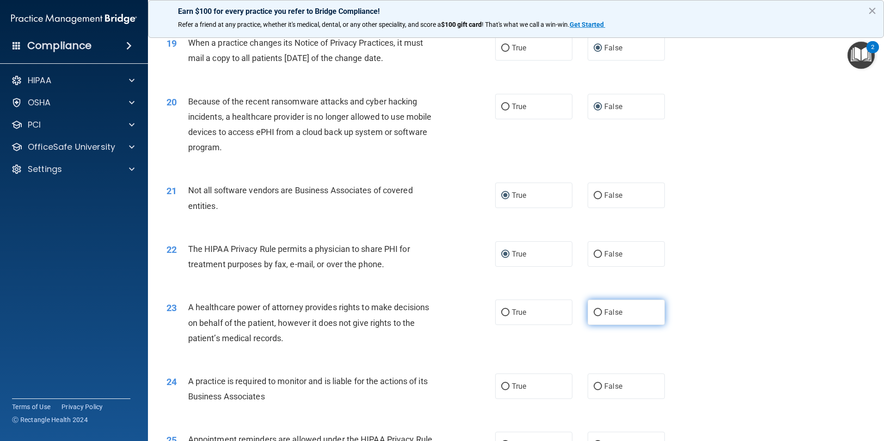
click at [594, 314] on input "False" at bounding box center [598, 312] width 8 height 7
radio input "true"
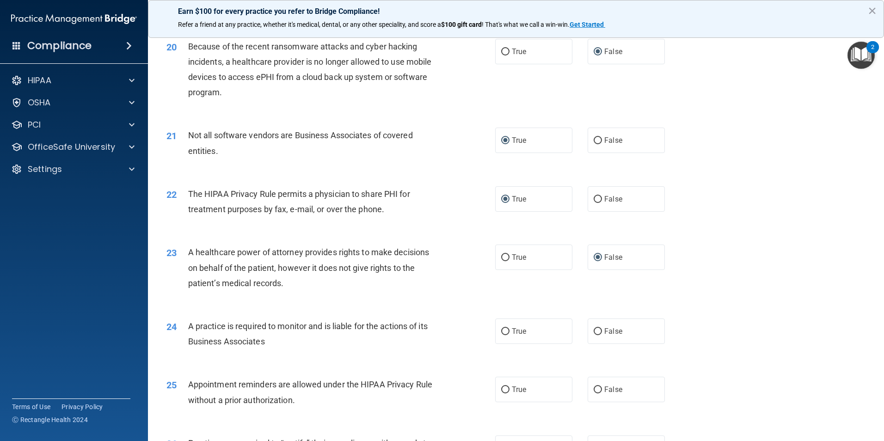
scroll to position [1360, 0]
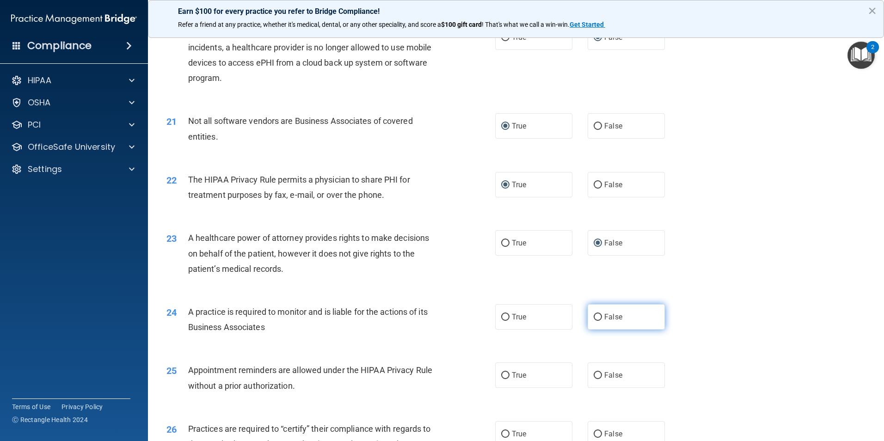
click at [594, 318] on input "False" at bounding box center [598, 317] width 8 height 7
radio input "true"
click at [501, 374] on input "True" at bounding box center [505, 375] width 8 height 7
radio input "true"
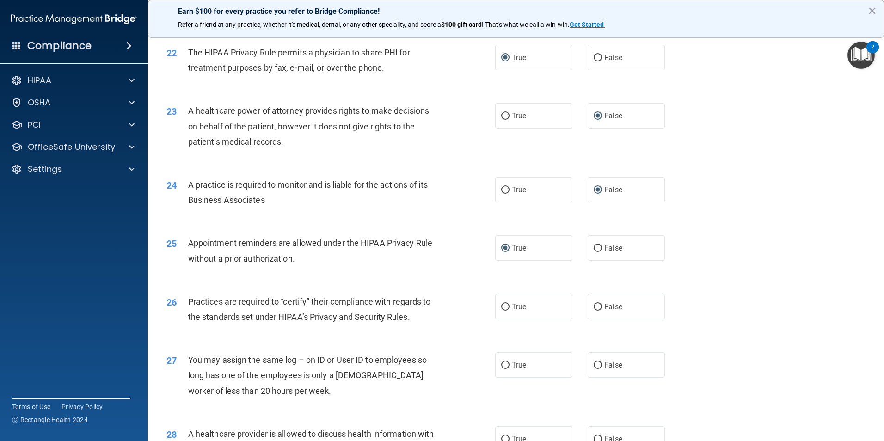
scroll to position [1499, 0]
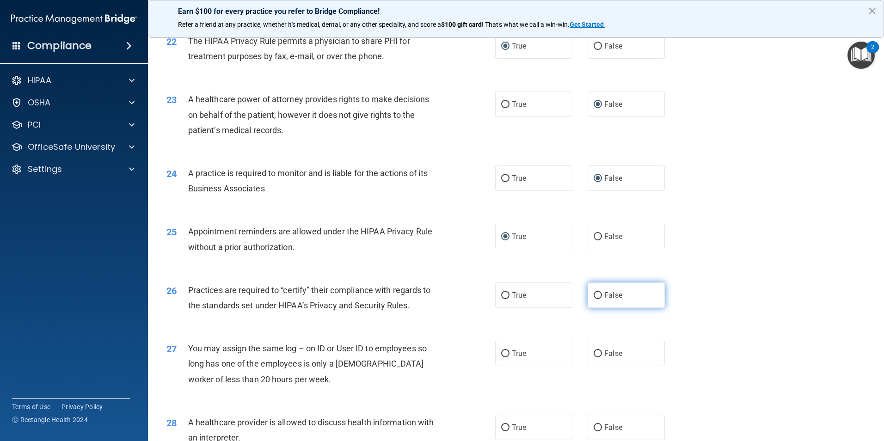
click at [596, 298] on input "False" at bounding box center [598, 295] width 8 height 7
radio input "true"
click at [598, 356] on input "False" at bounding box center [598, 354] width 8 height 7
radio input "true"
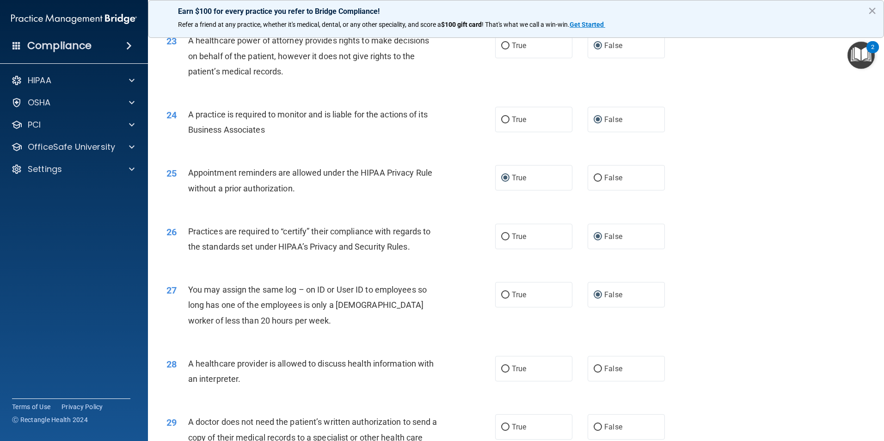
scroll to position [1568, 0]
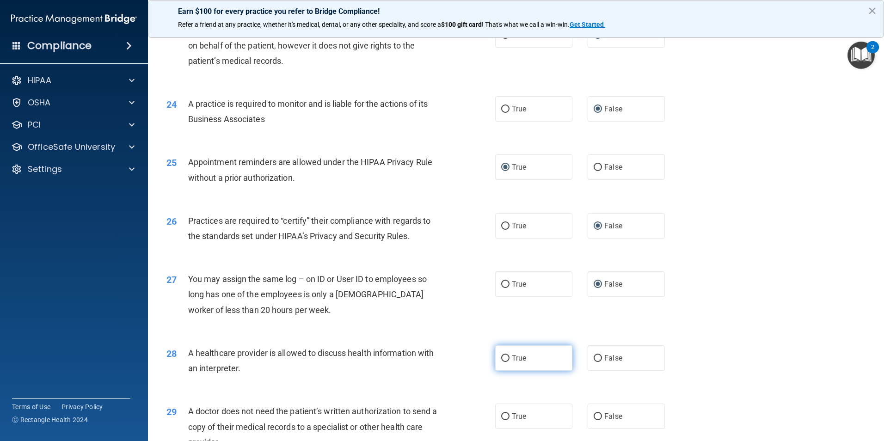
click at [505, 359] on input "True" at bounding box center [505, 358] width 8 height 7
radio input "true"
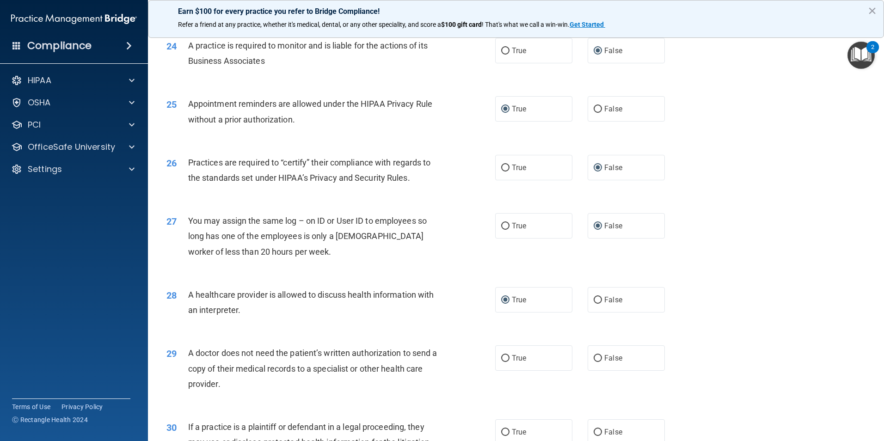
scroll to position [1660, 0]
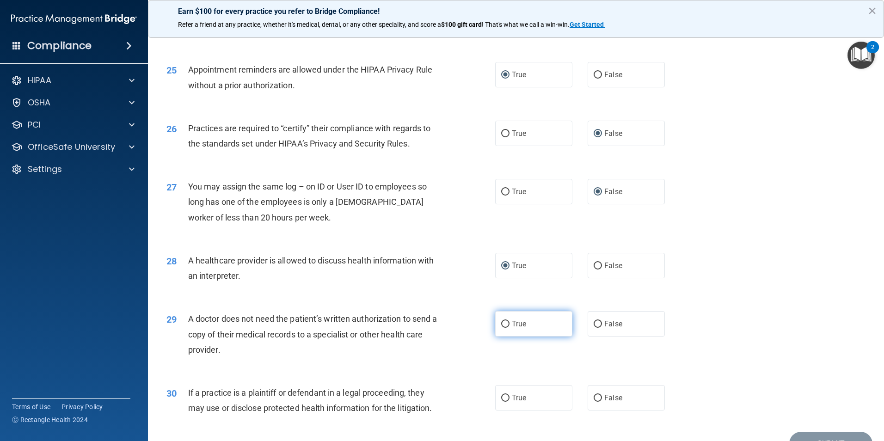
click at [501, 323] on input "True" at bounding box center [505, 324] width 8 height 7
radio input "true"
click at [504, 396] on input "True" at bounding box center [505, 398] width 8 height 7
radio input "true"
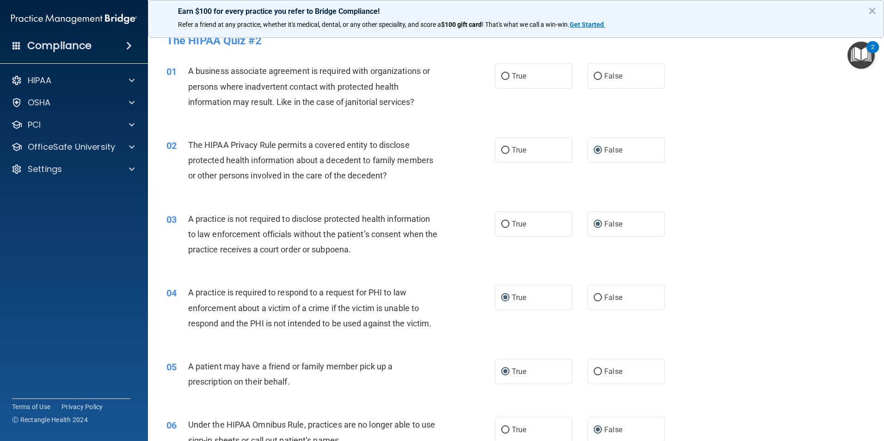
scroll to position [0, 0]
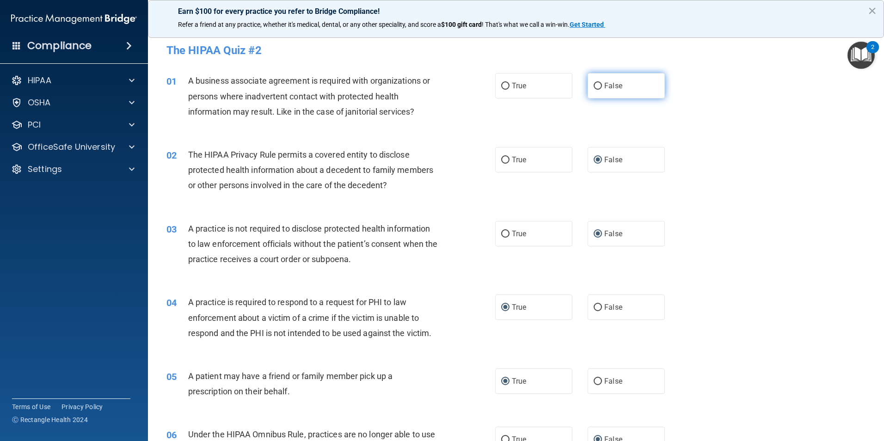
click at [594, 85] on input "False" at bounding box center [598, 86] width 8 height 7
radio input "true"
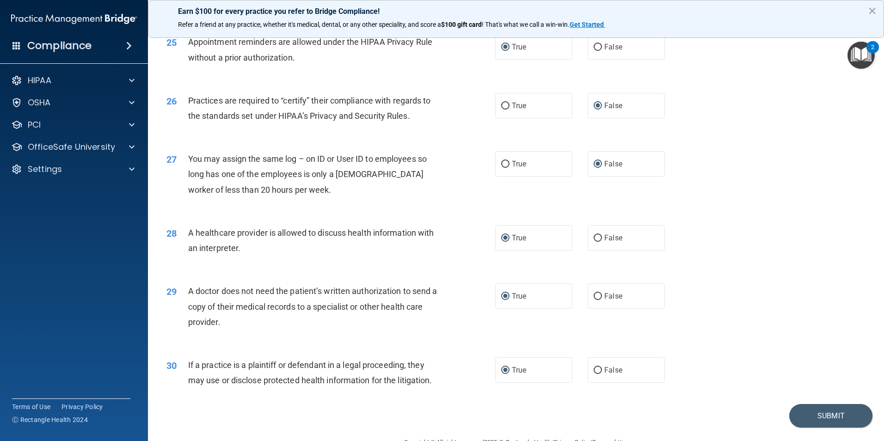
scroll to position [1712, 0]
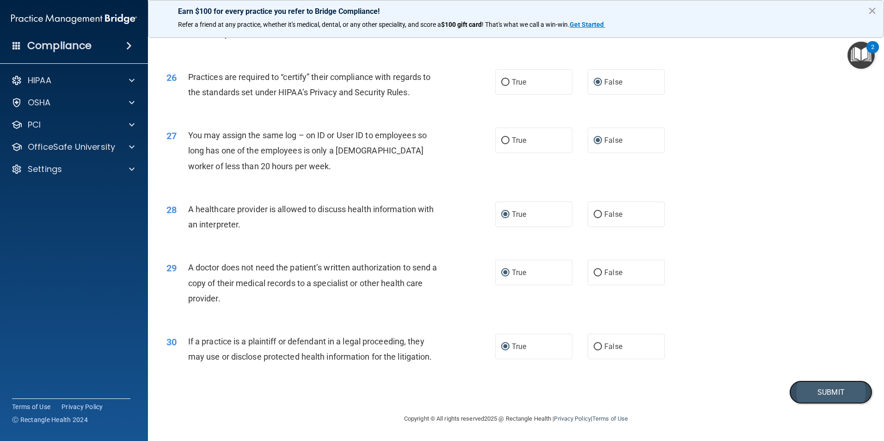
click at [802, 383] on button "Submit" at bounding box center [831, 393] width 83 height 24
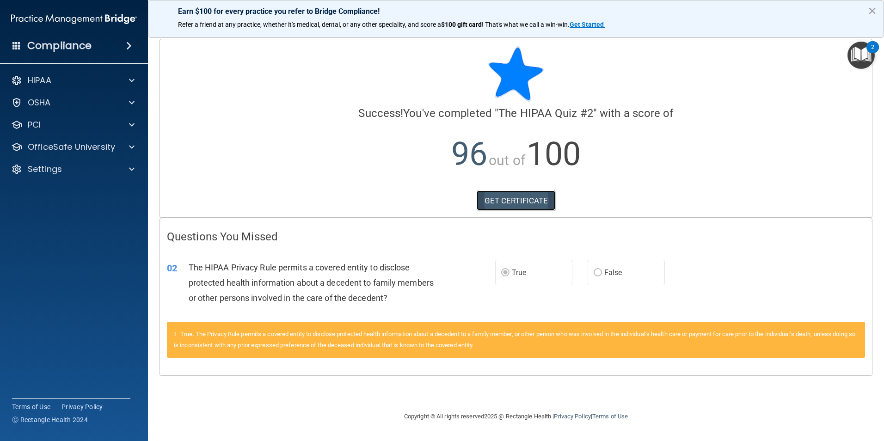
click at [529, 201] on link "GET CERTIFICATE" at bounding box center [516, 201] width 79 height 20
click at [121, 151] on div at bounding box center [130, 147] width 23 height 11
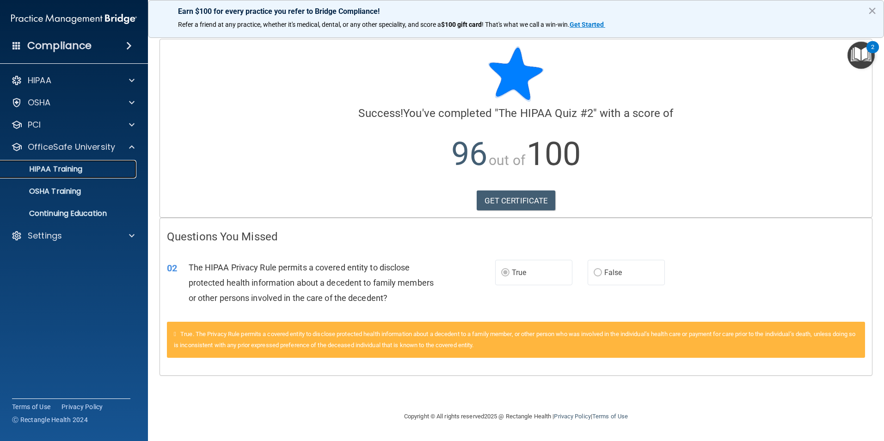
click at [107, 174] on link "HIPAA Training" at bounding box center [64, 169] width 146 height 19
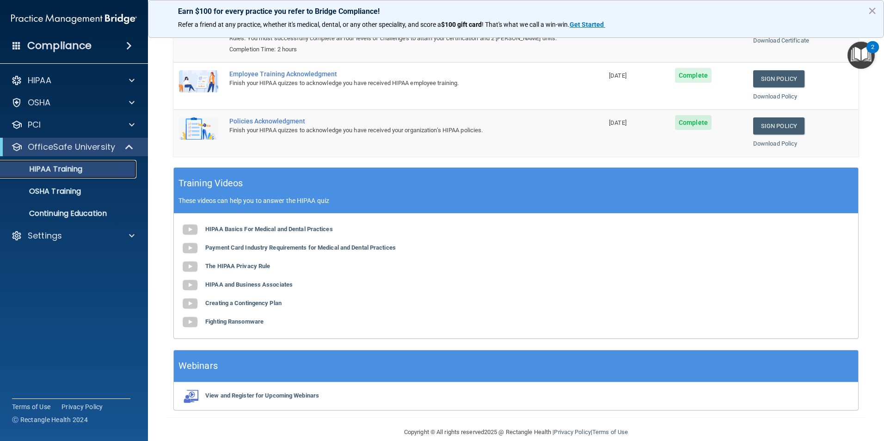
scroll to position [170, 0]
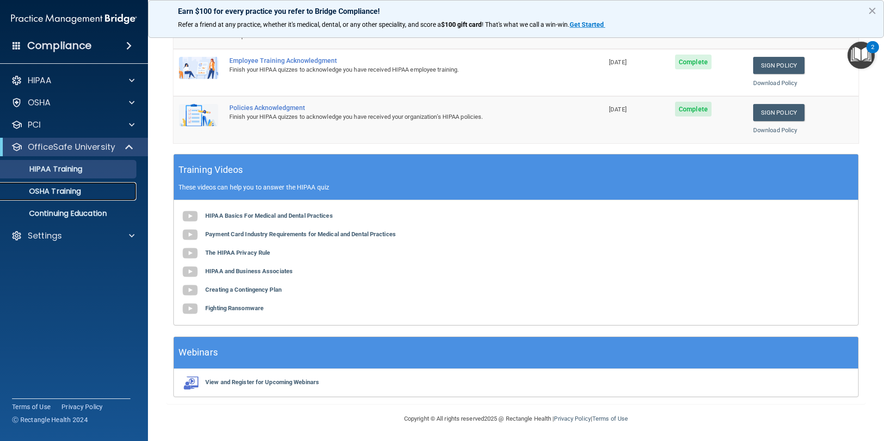
click at [105, 194] on div "OSHA Training" at bounding box center [69, 191] width 126 height 9
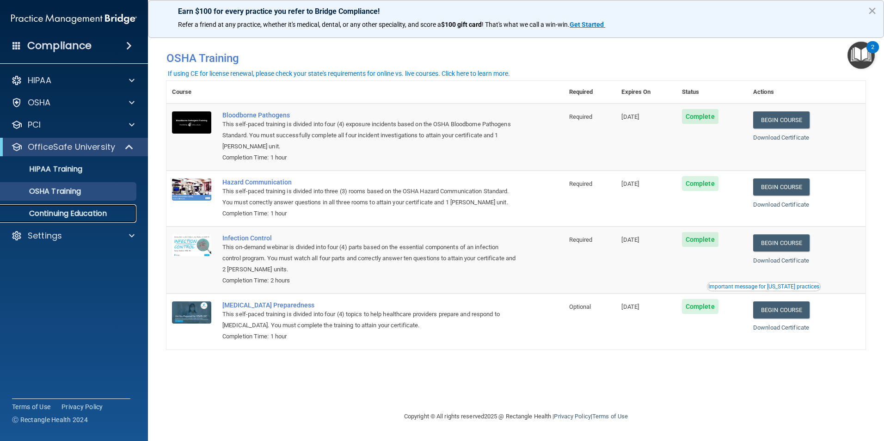
click at [124, 217] on p "Continuing Education" at bounding box center [69, 213] width 126 height 9
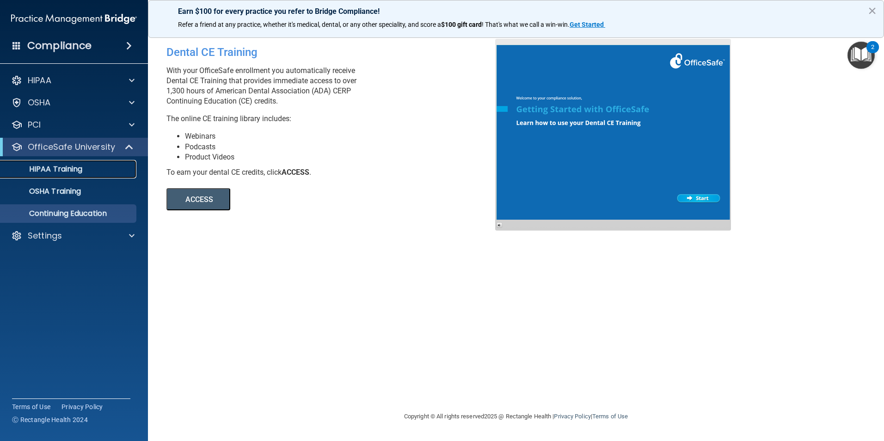
click at [112, 171] on div "HIPAA Training" at bounding box center [69, 169] width 126 height 9
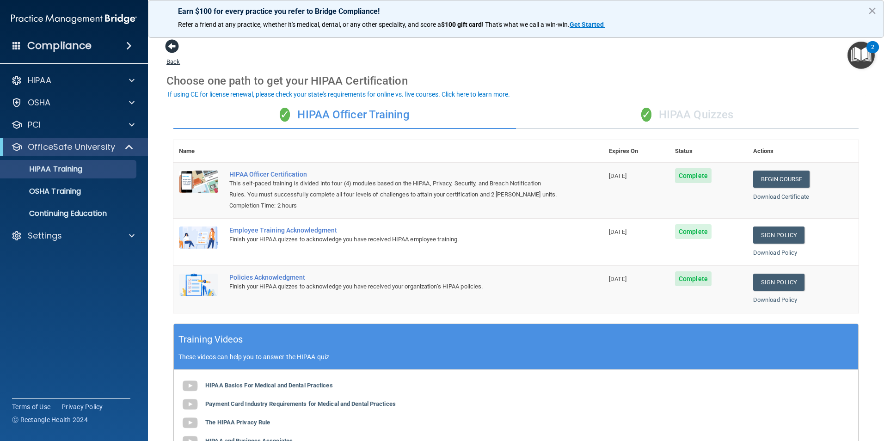
click at [172, 49] on span at bounding box center [172, 46] width 14 height 14
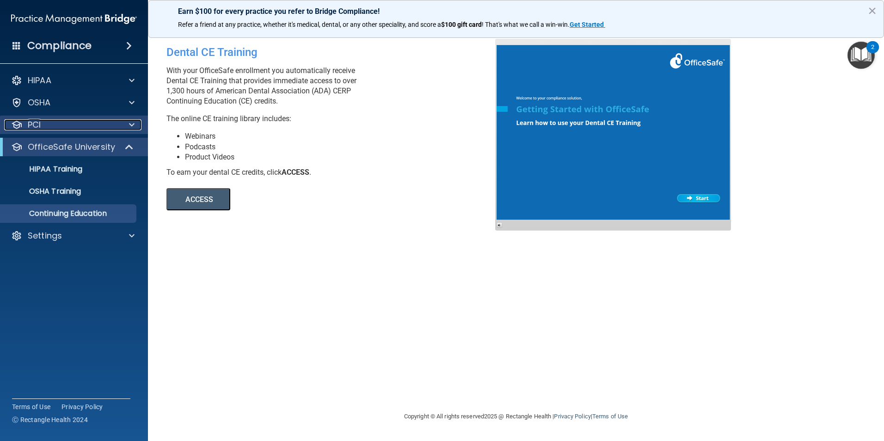
click at [48, 125] on div "PCI" at bounding box center [61, 124] width 115 height 11
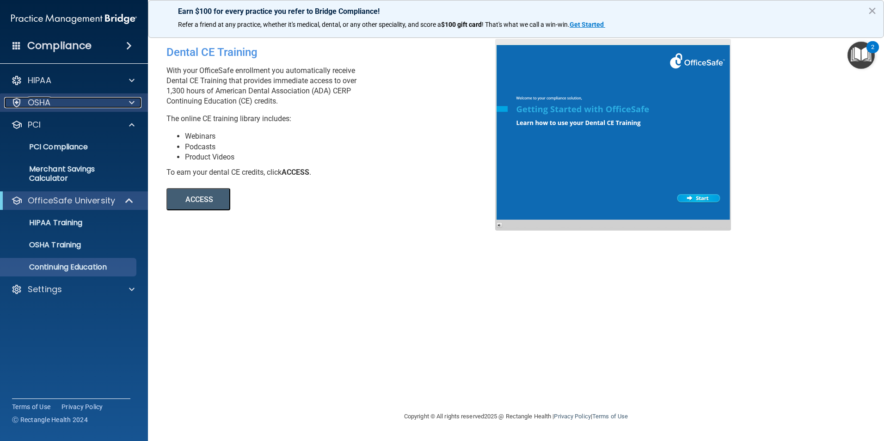
click at [56, 97] on div "OSHA" at bounding box center [61, 102] width 115 height 11
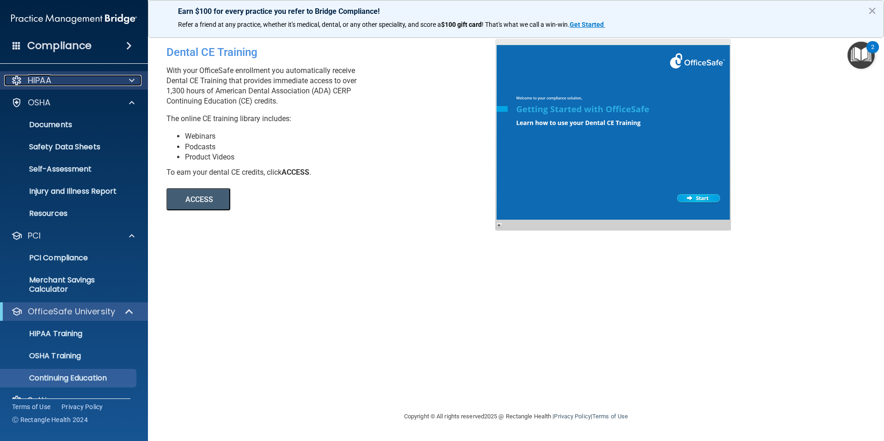
click at [78, 81] on div "HIPAA" at bounding box center [61, 80] width 115 height 11
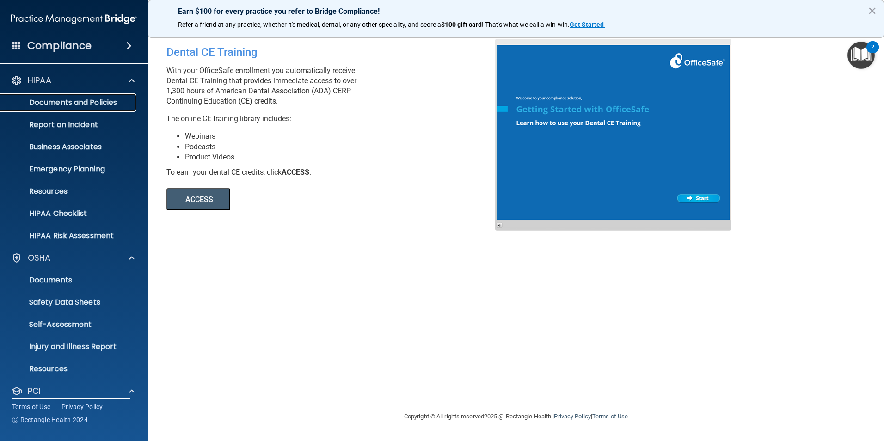
click at [128, 105] on p "Documents and Policies" at bounding box center [69, 102] width 126 height 9
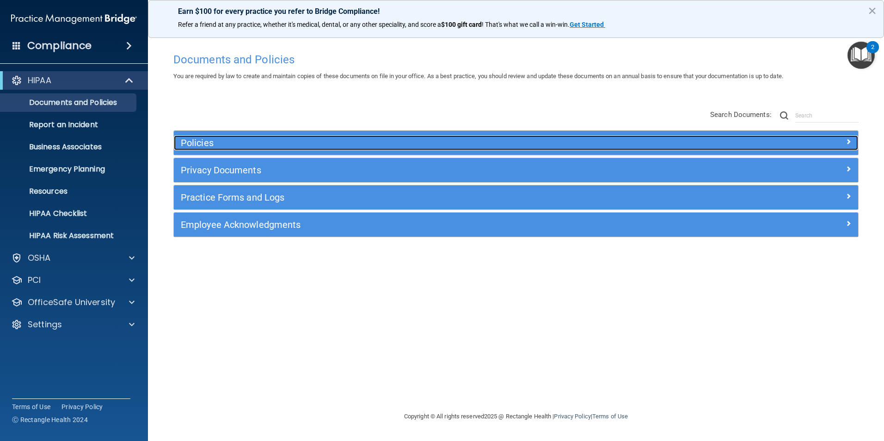
click at [255, 148] on div "Policies" at bounding box center [430, 143] width 513 height 15
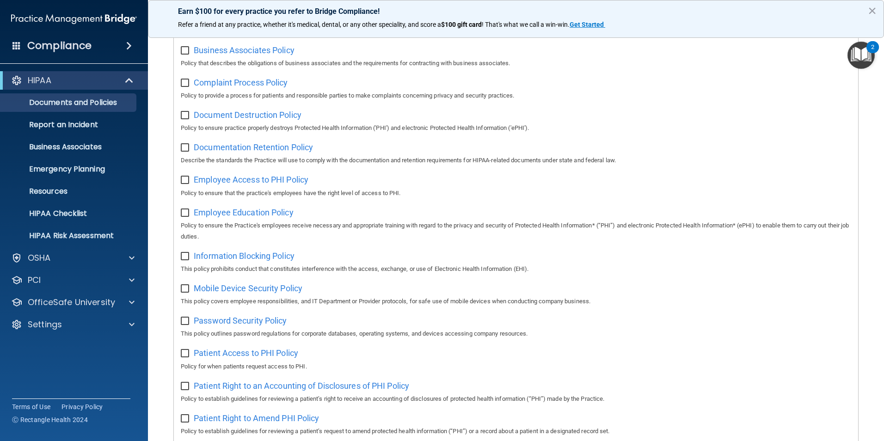
scroll to position [220, 0]
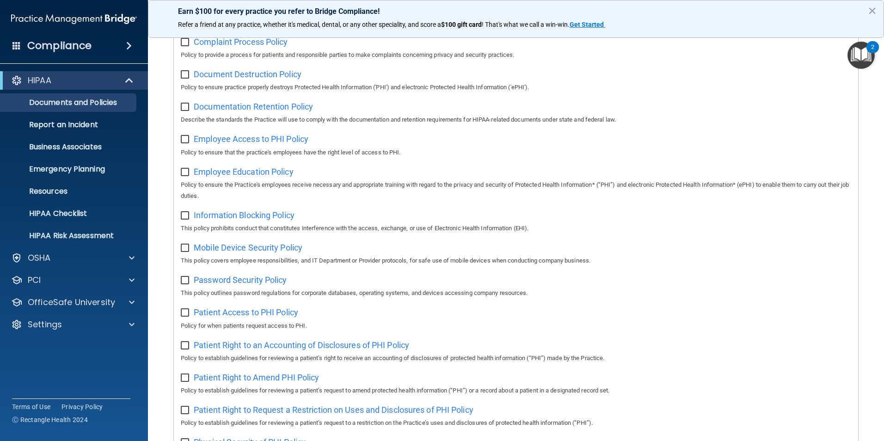
click at [186, 252] on input "checkbox" at bounding box center [186, 248] width 11 height 7
checkbox input "true"
click at [187, 284] on input "checkbox" at bounding box center [186, 280] width 11 height 7
checkbox input "true"
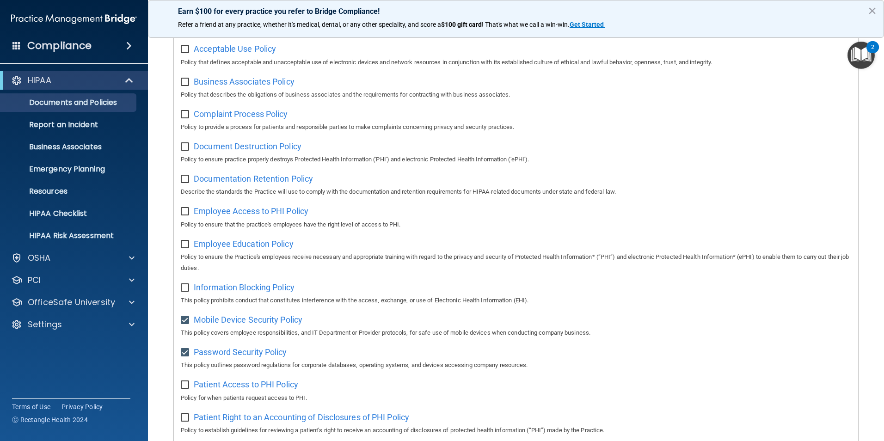
scroll to position [150, 0]
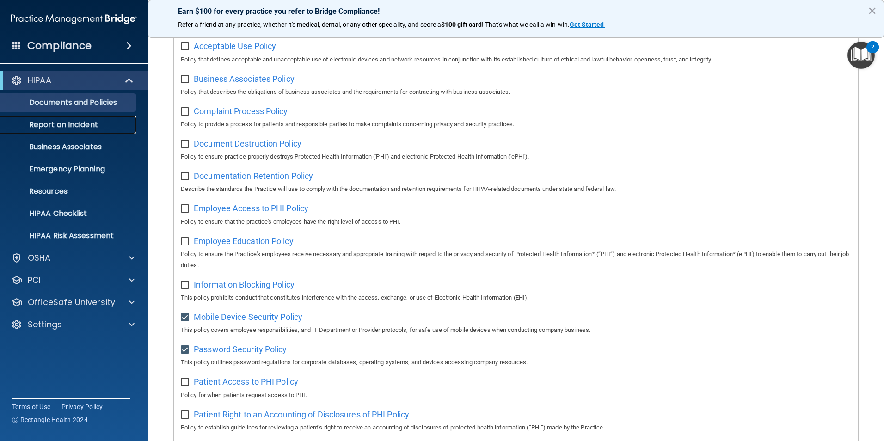
click at [62, 124] on p "Report an Incident" at bounding box center [69, 124] width 126 height 9
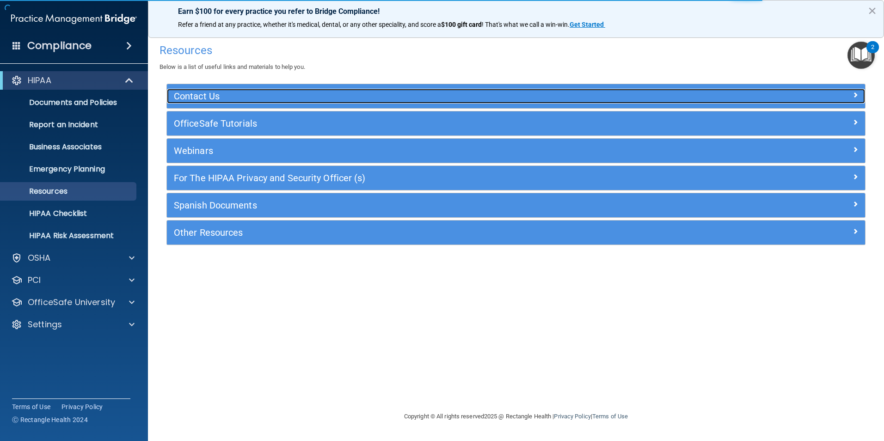
click at [294, 97] on h5 "Contact Us" at bounding box center [429, 96] width 510 height 10
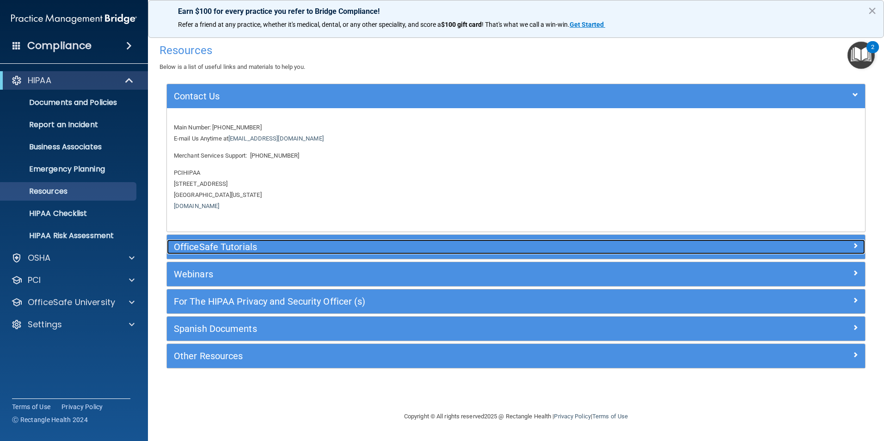
click at [277, 247] on h5 "OfficeSafe Tutorials" at bounding box center [429, 247] width 510 height 10
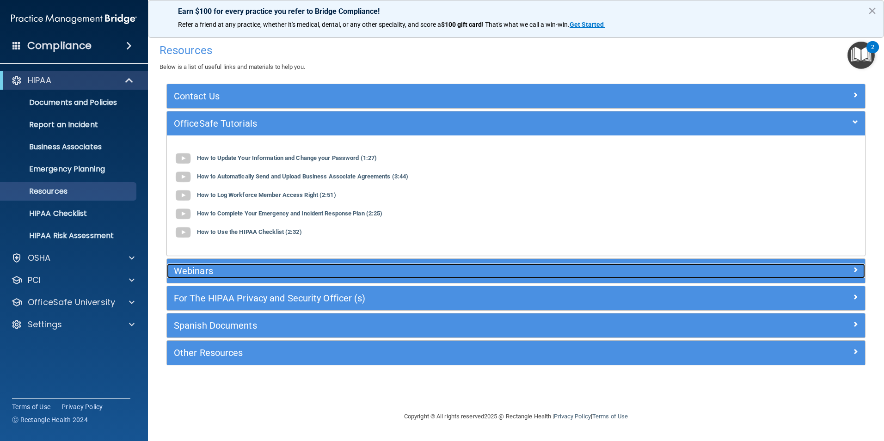
click at [236, 272] on h5 "Webinars" at bounding box center [429, 271] width 510 height 10
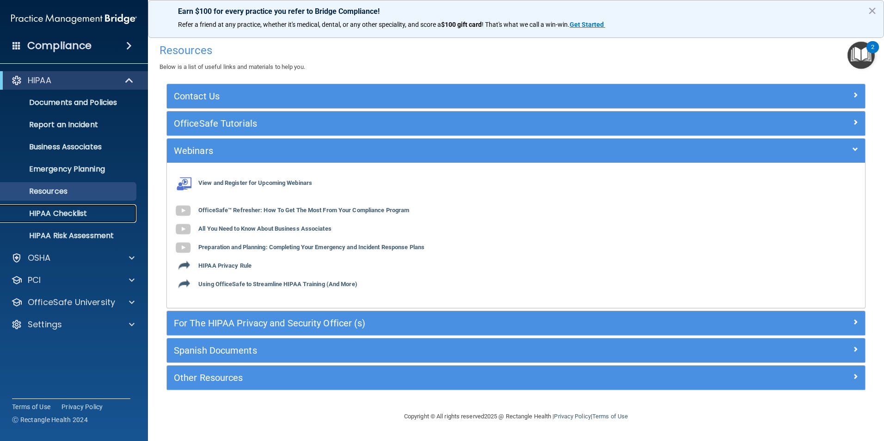
click at [104, 215] on p "HIPAA Checklist" at bounding box center [69, 213] width 126 height 9
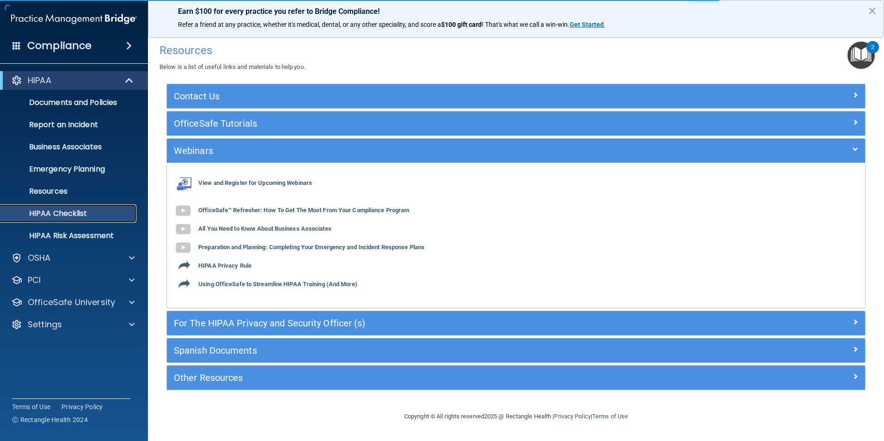
click at [104, 215] on p "HIPAA Checklist" at bounding box center [69, 213] width 126 height 9
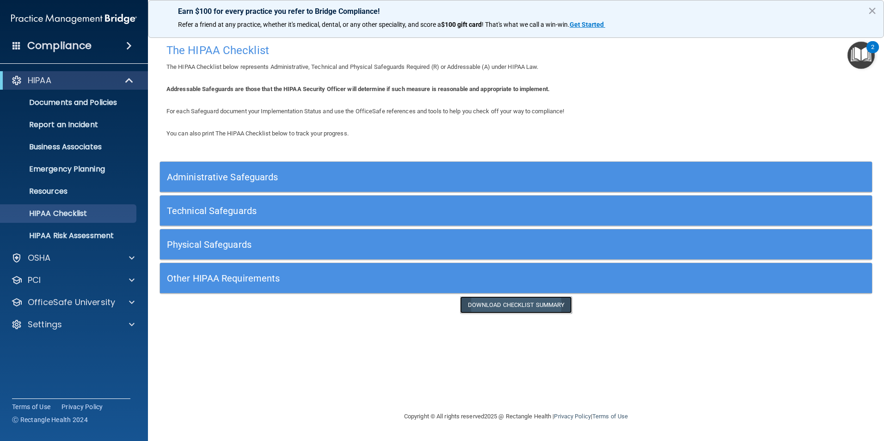
click at [544, 306] on link "Download Checklist Summary" at bounding box center [516, 304] width 112 height 17
